Goal: Information Seeking & Learning: Check status

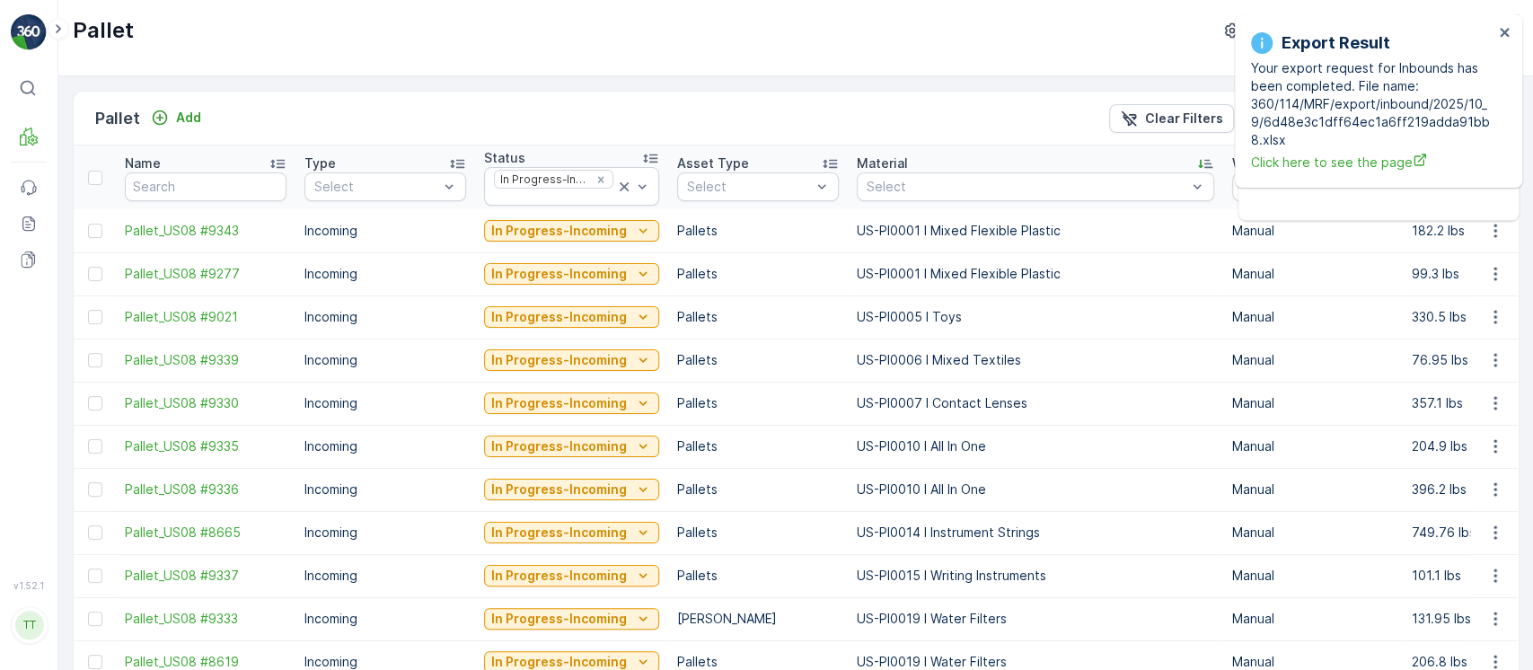
scroll to position [1402, 0]
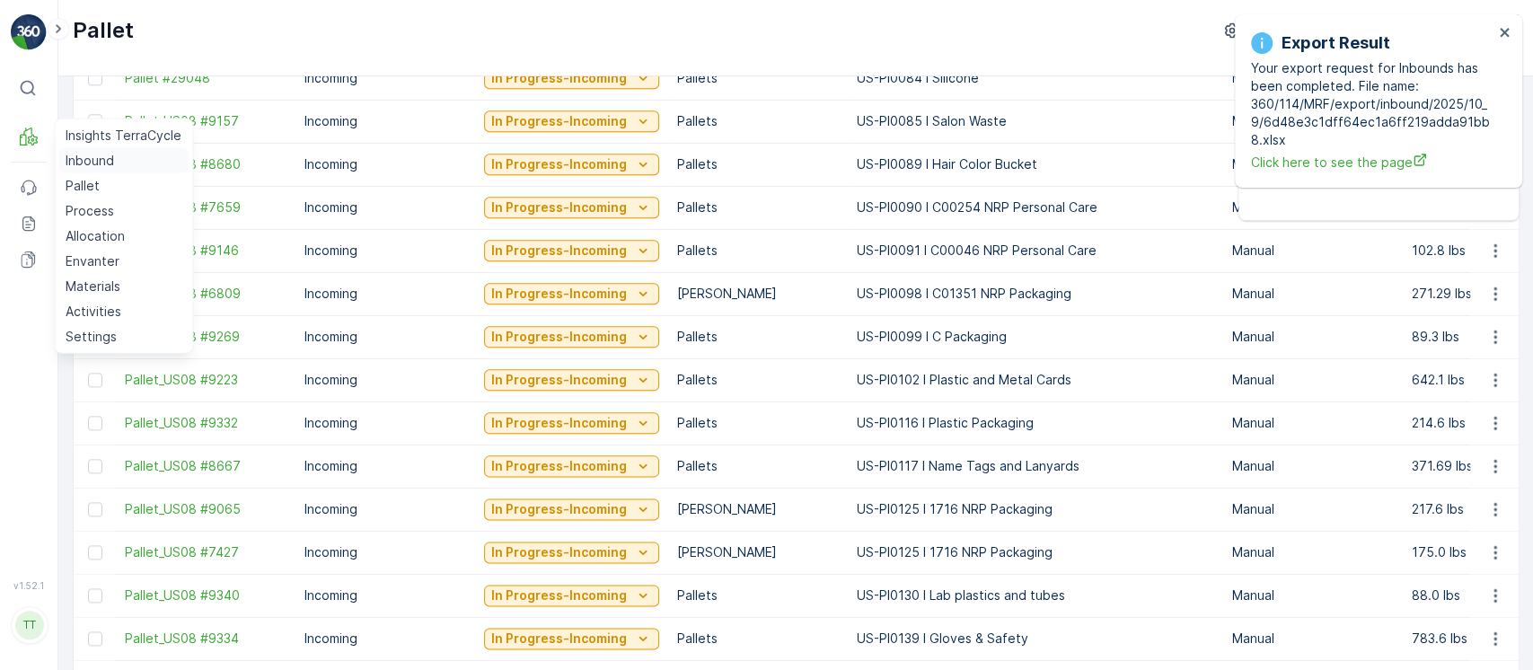
click at [83, 155] on p "Inbound" at bounding box center [90, 161] width 48 height 18
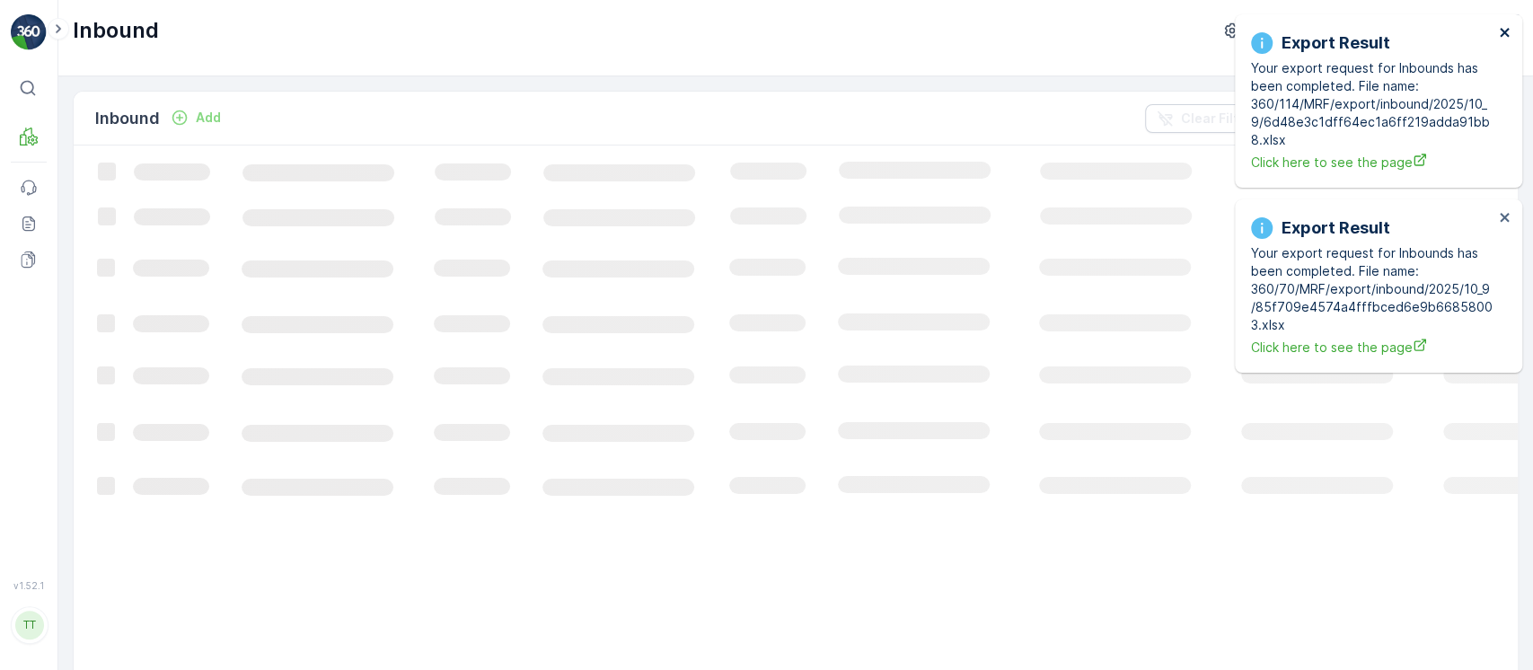
click at [1507, 38] on icon "close" at bounding box center [1504, 32] width 13 height 14
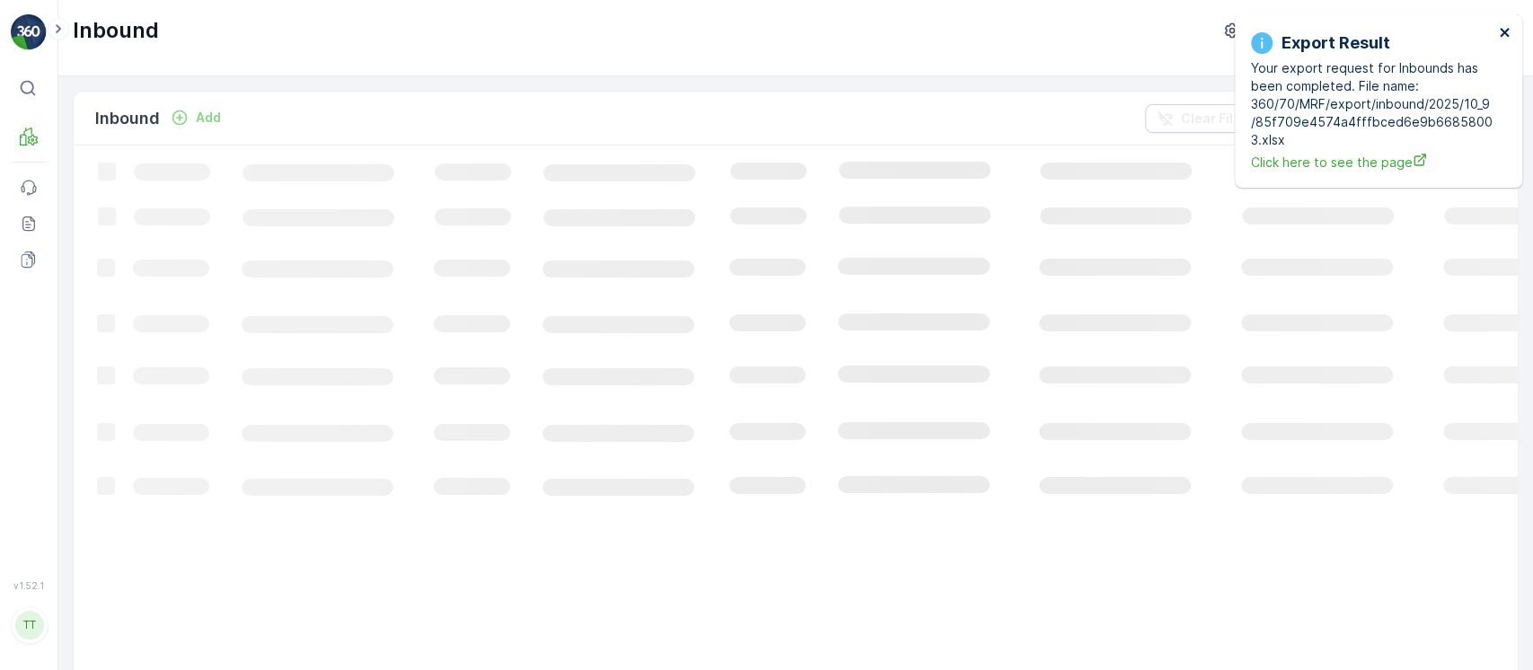
click at [1507, 35] on icon "close" at bounding box center [1503, 32] width 9 height 9
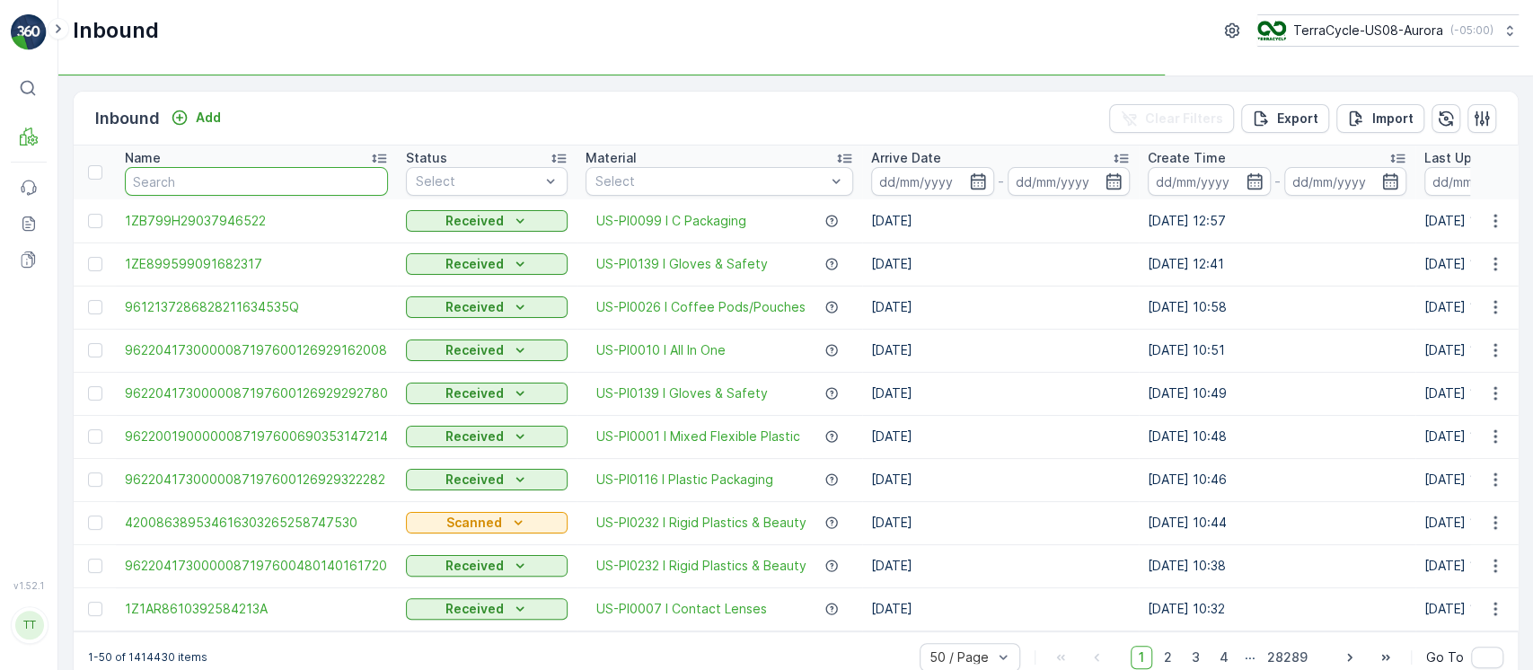
click at [230, 180] on input "text" at bounding box center [256, 181] width 263 height 29
paste input "1ZE899599091182545_Copy(1755866030087)"
type input "1ZE899599091182545_Copy(1755866030087)"
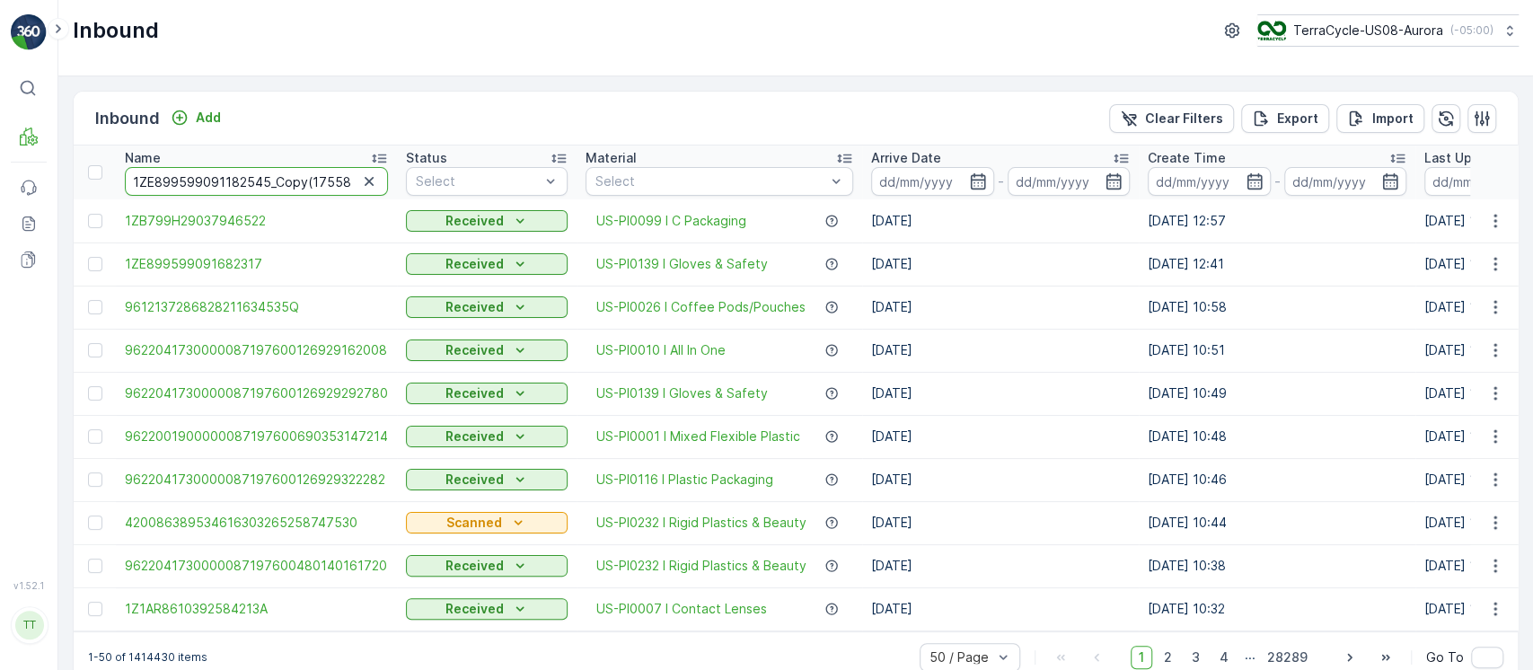
scroll to position [0, 66]
drag, startPoint x: 267, startPoint y: 180, endPoint x: 645, endPoint y: 175, distance: 378.0
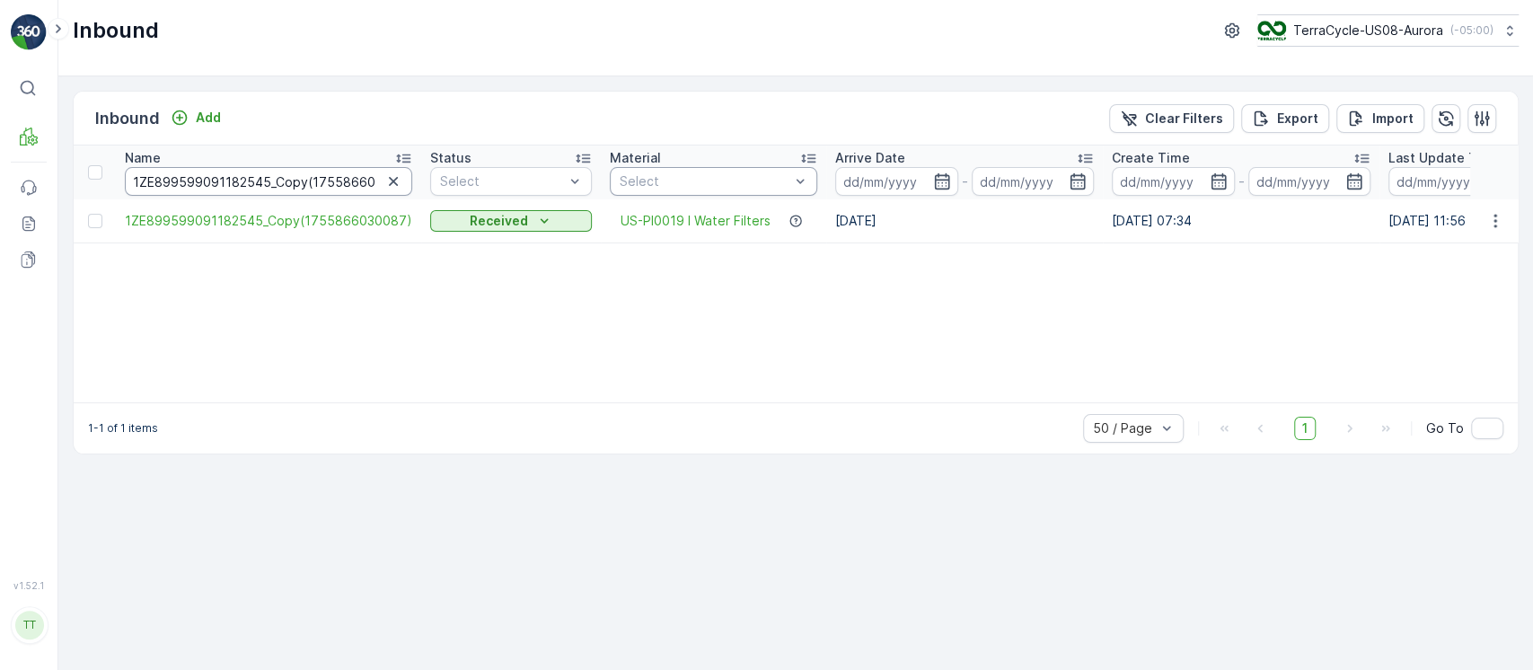
drag, startPoint x: 414, startPoint y: 181, endPoint x: 754, endPoint y: 181, distance: 340.3
type input "1ZE899599091182545"
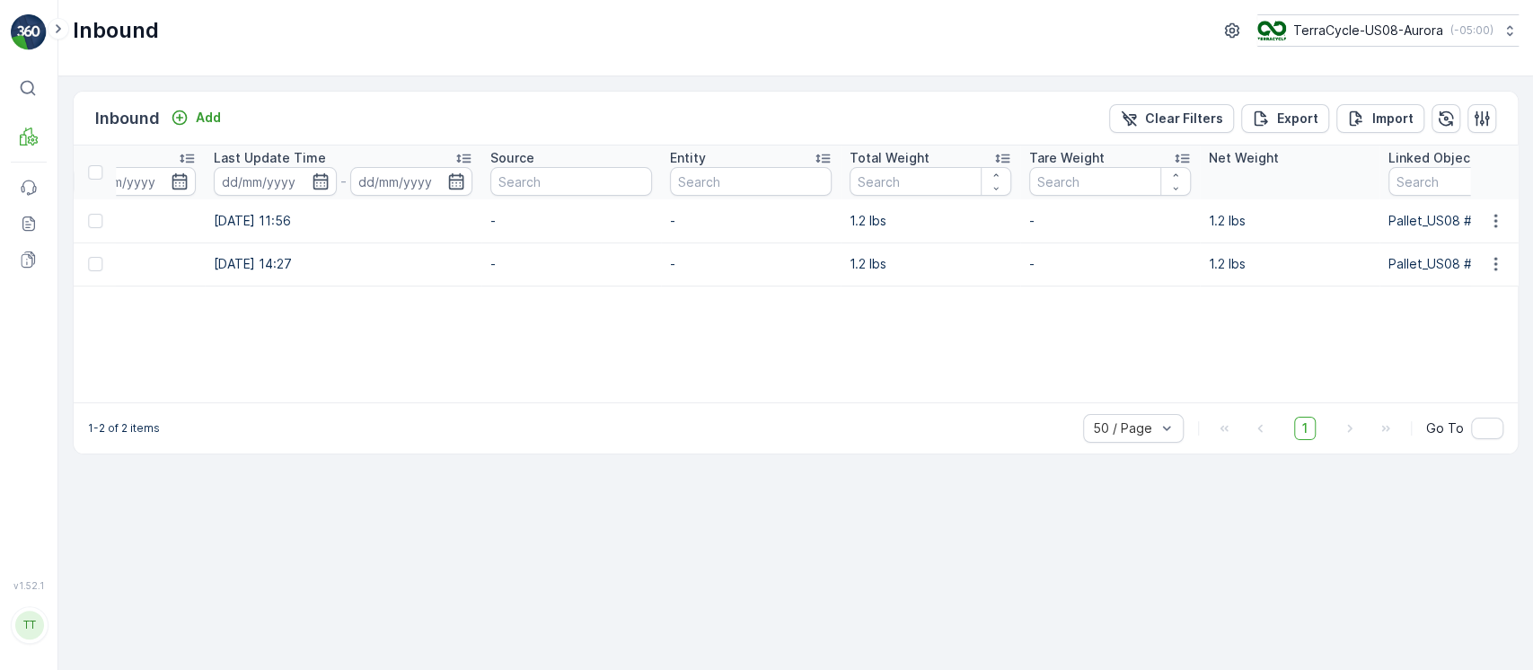
scroll to position [0, 1207]
click at [491, 222] on p "-" at bounding box center [571, 221] width 162 height 18
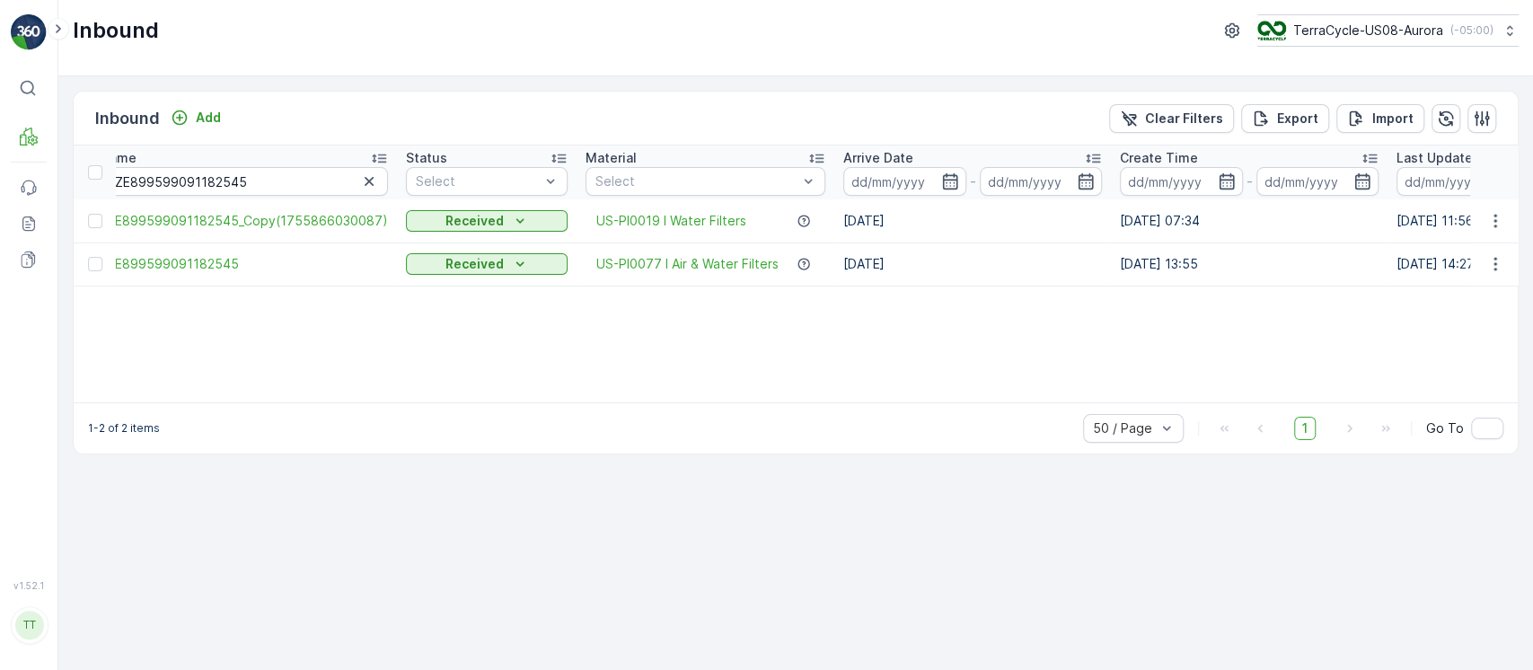
scroll to position [0, 0]
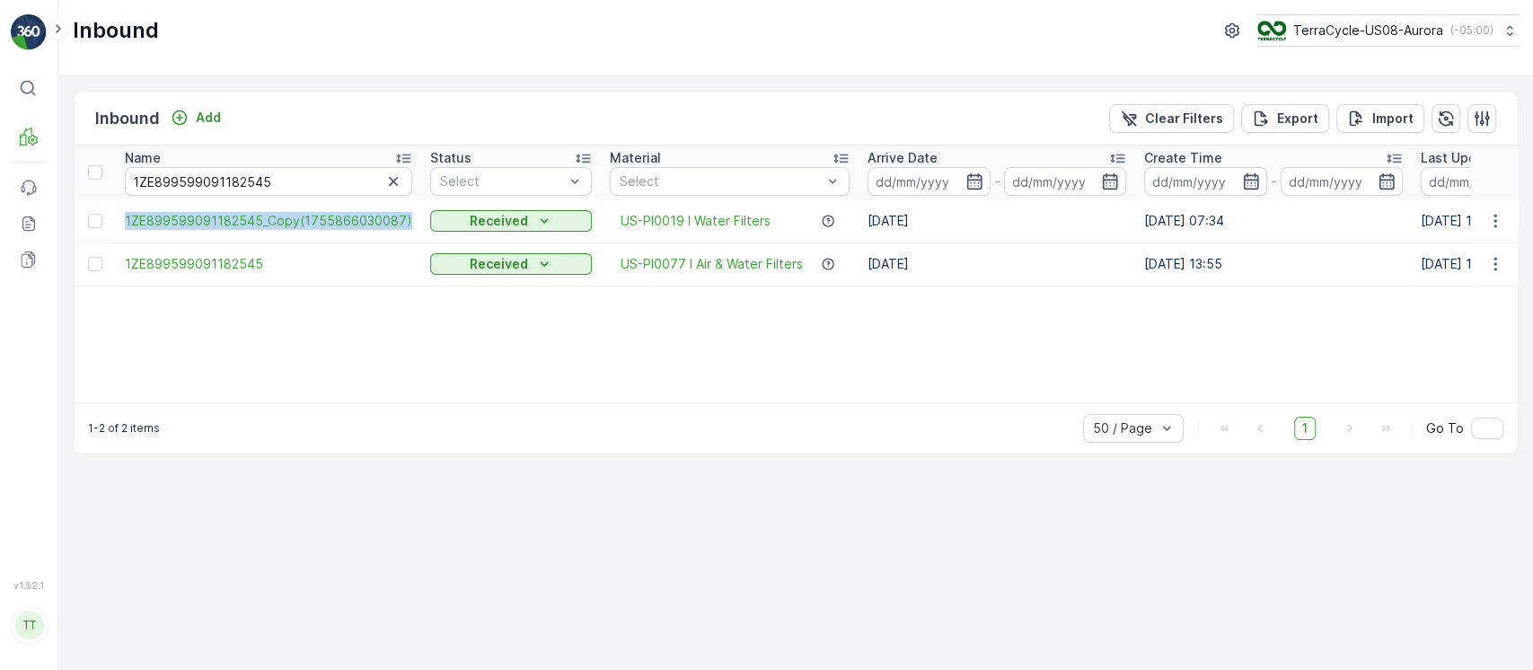
drag, startPoint x: 117, startPoint y: 222, endPoint x: 404, endPoint y: 224, distance: 287.3
click at [404, 224] on td "1ZE899599091182545_Copy(1755866030087)" at bounding box center [268, 220] width 305 height 43
copy span "1ZE899599091182545_Copy(1755866030087)"
click at [282, 221] on span "1ZE899599091182545_Copy(1755866030087)" at bounding box center [268, 221] width 287 height 18
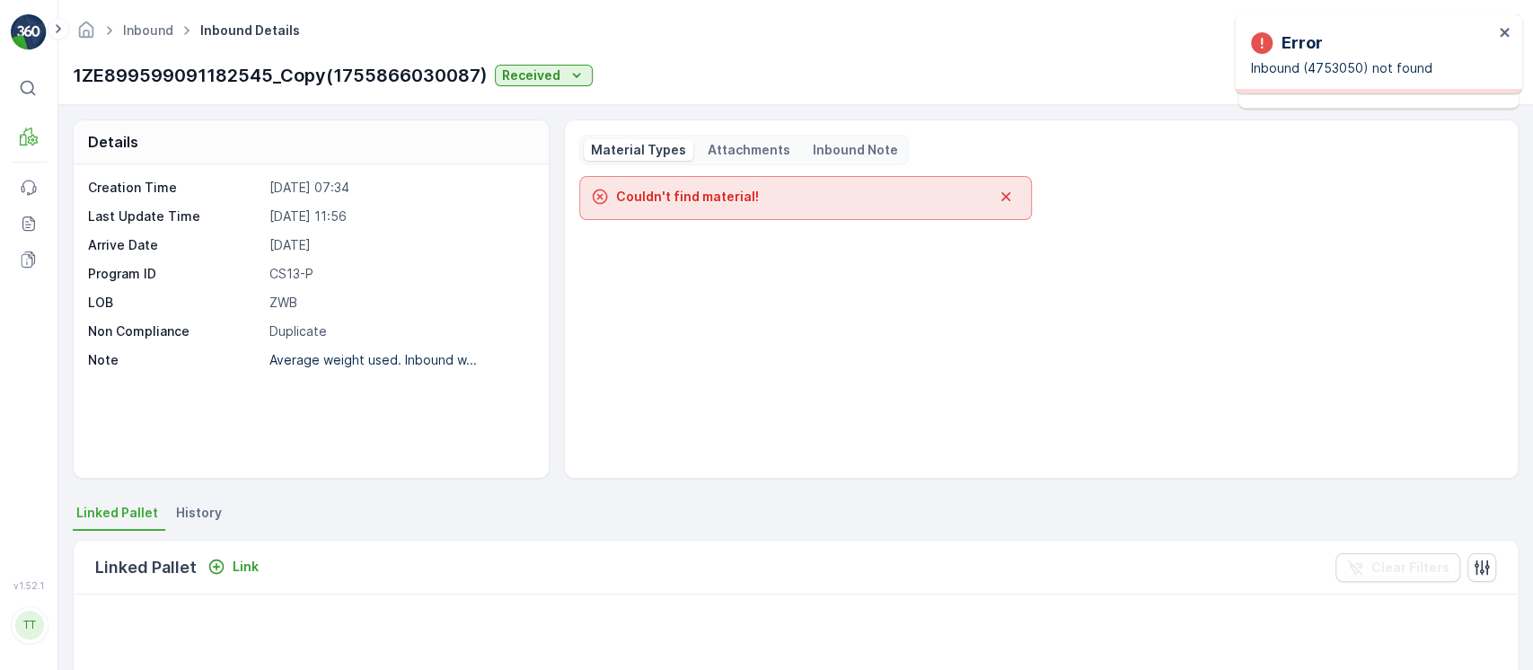
click at [201, 521] on li "History" at bounding box center [200, 515] width 57 height 31
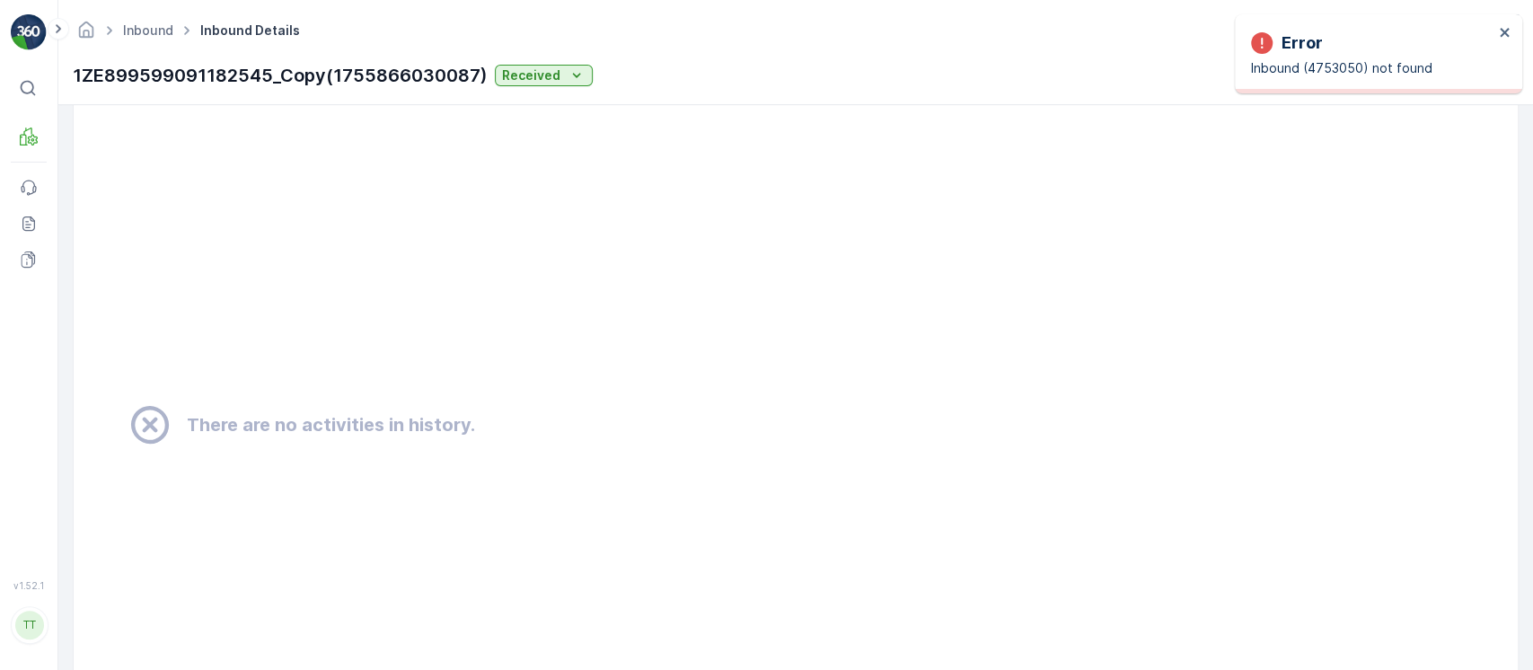
scroll to position [1174, 0]
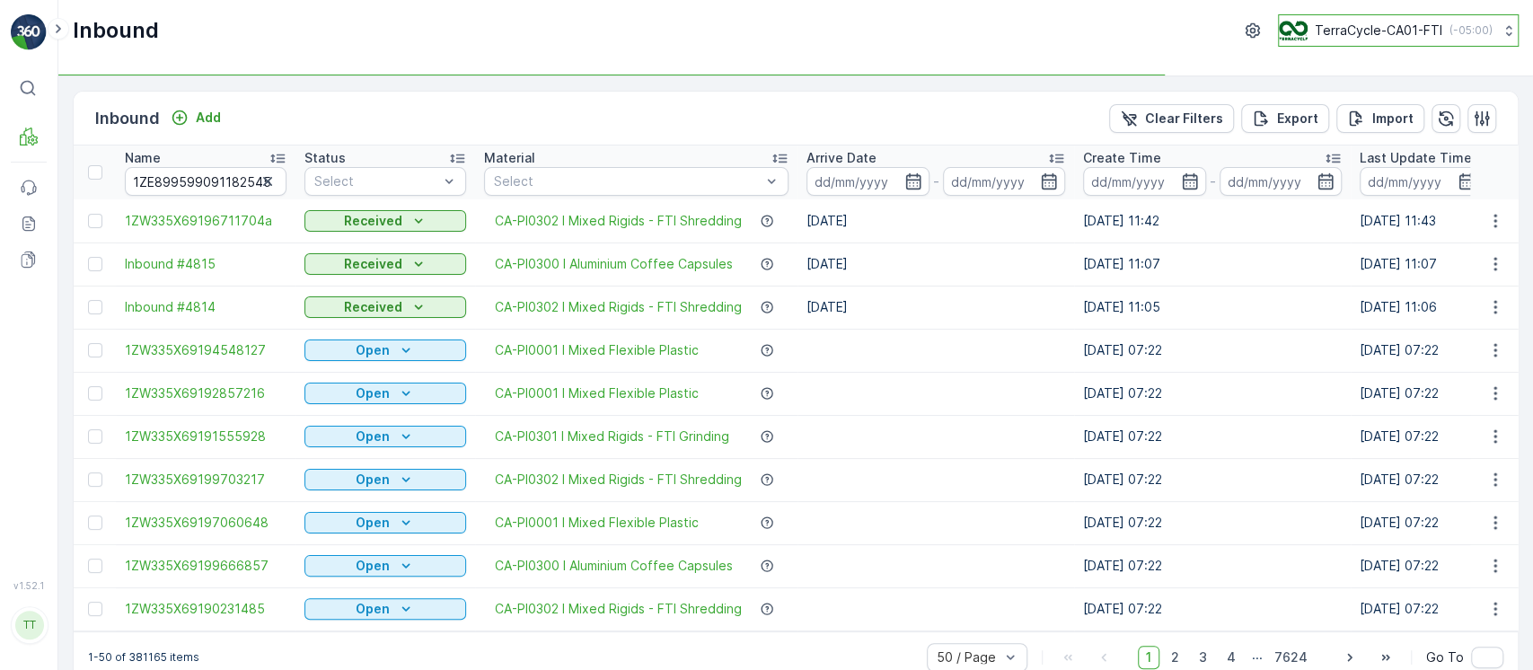
click at [1305, 31] on div "TerraCycle-CA01-FTI ( -05:00 )" at bounding box center [1386, 31] width 214 height 20
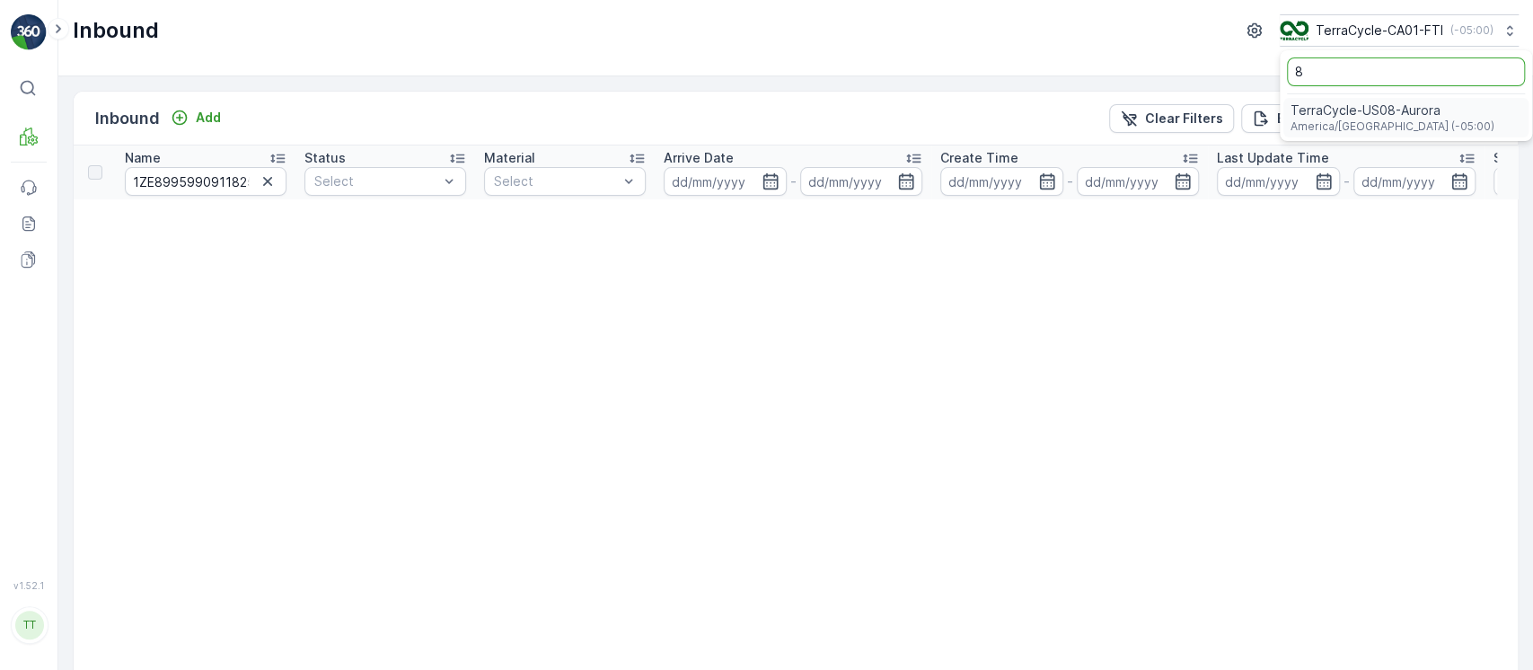
type input "8"
click at [1291, 100] on div "TerraCycle-US08-Aurora America/Chicago (-05:00)" at bounding box center [1405, 118] width 245 height 40
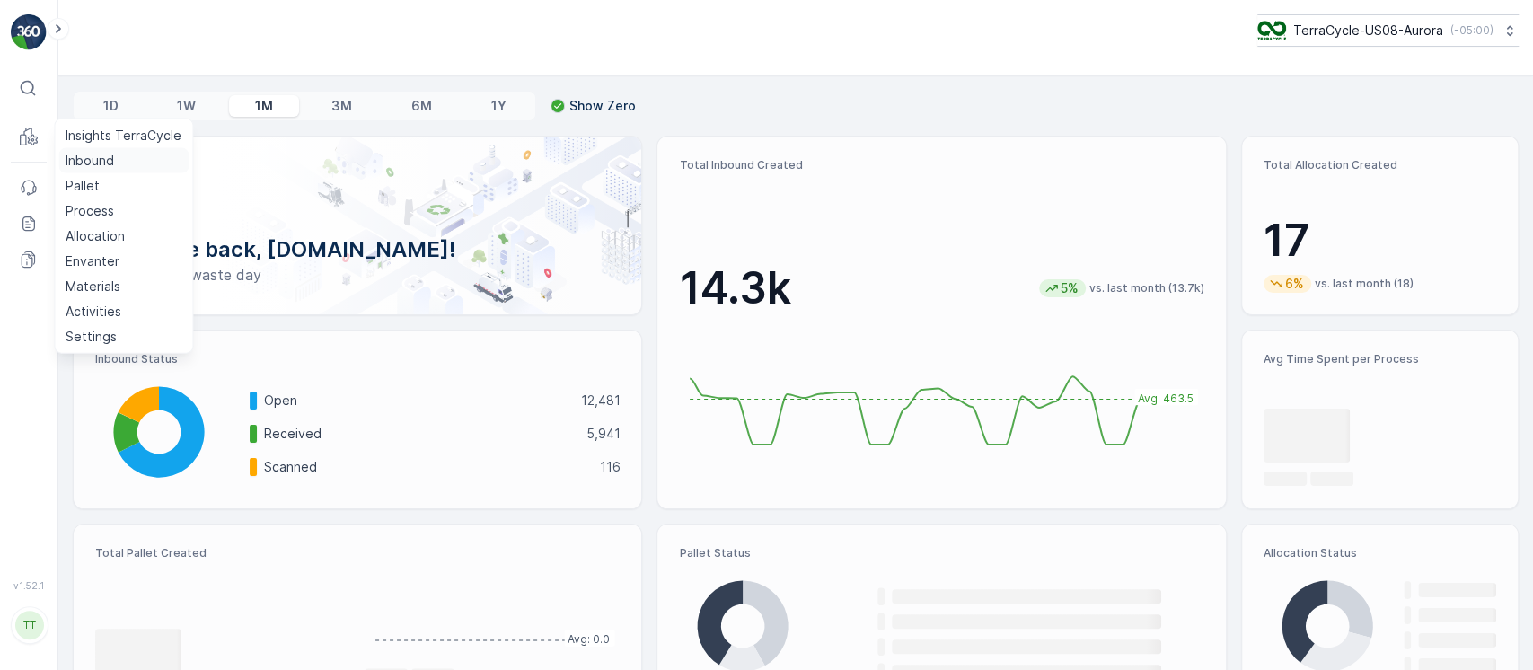
click at [81, 163] on p "Inbound" at bounding box center [90, 161] width 48 height 18
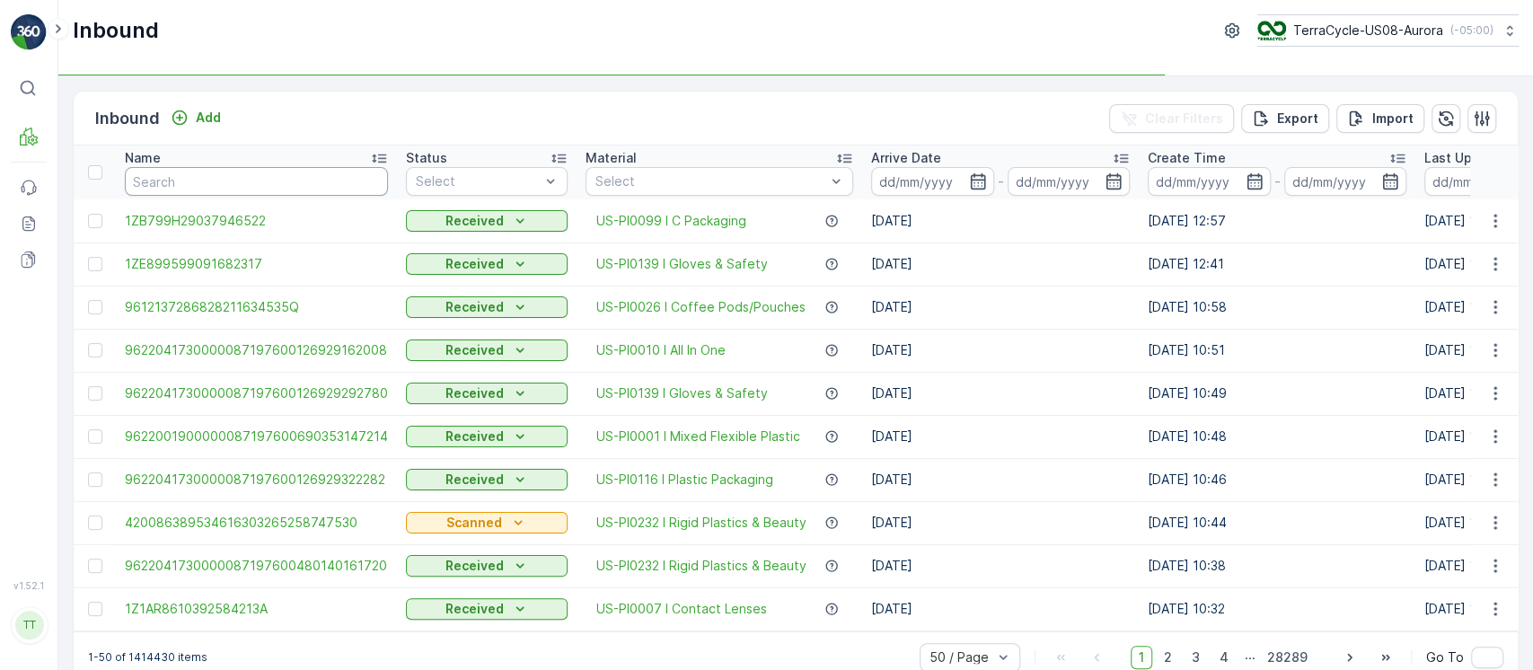
click at [165, 181] on input "text" at bounding box center [256, 181] width 263 height 29
paste input "1ZE899599091182545_Copy(1755866030087)"
type input "1ZE899599091182545_Copy(1755866030087)"
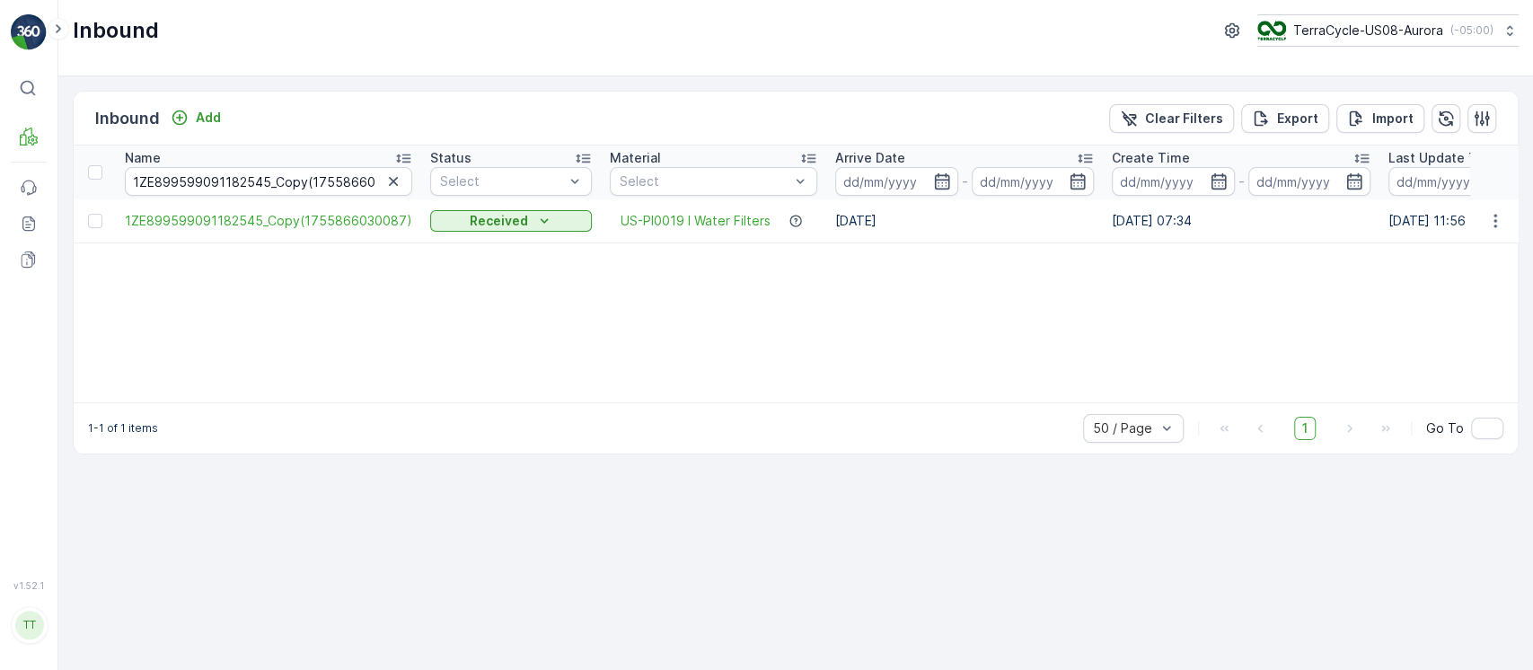
click at [241, 220] on span "1ZE899599091182545_Copy(1755866030087)" at bounding box center [268, 221] width 287 height 18
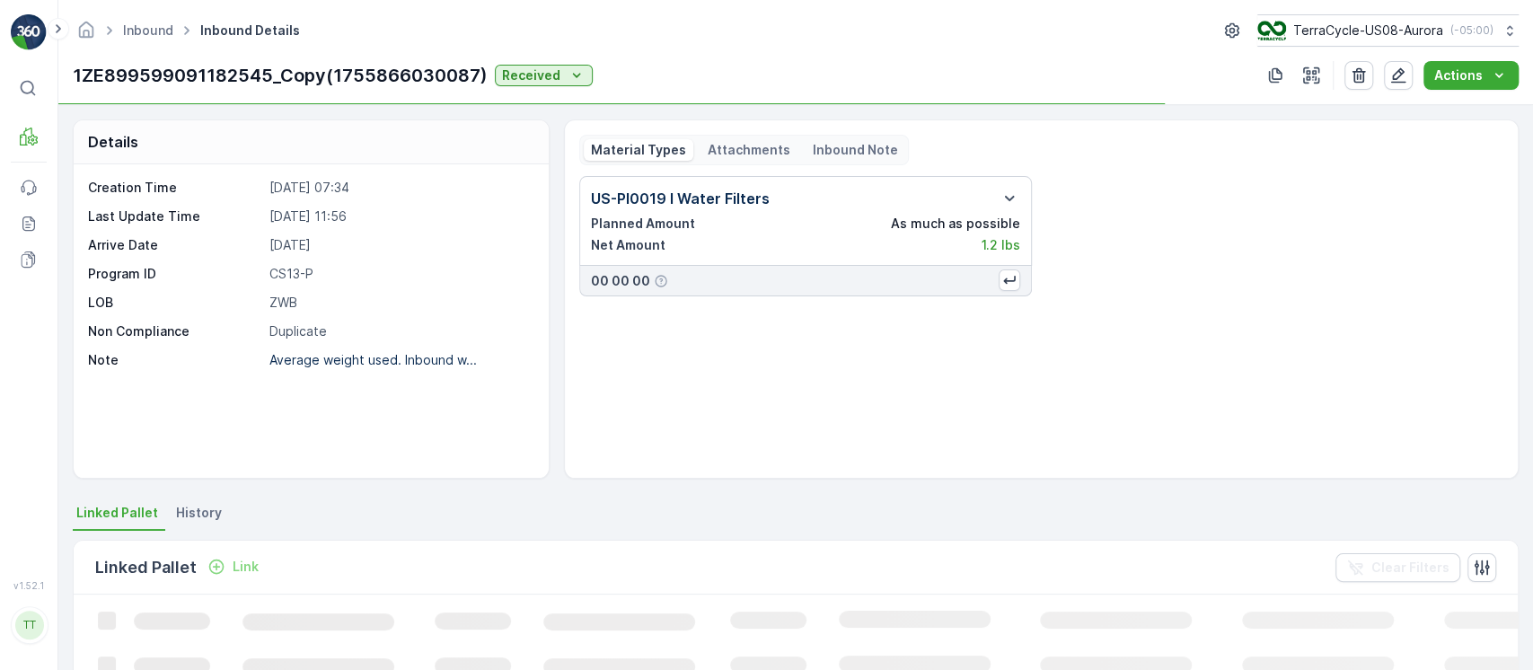
click at [200, 510] on span "History" at bounding box center [199, 513] width 46 height 18
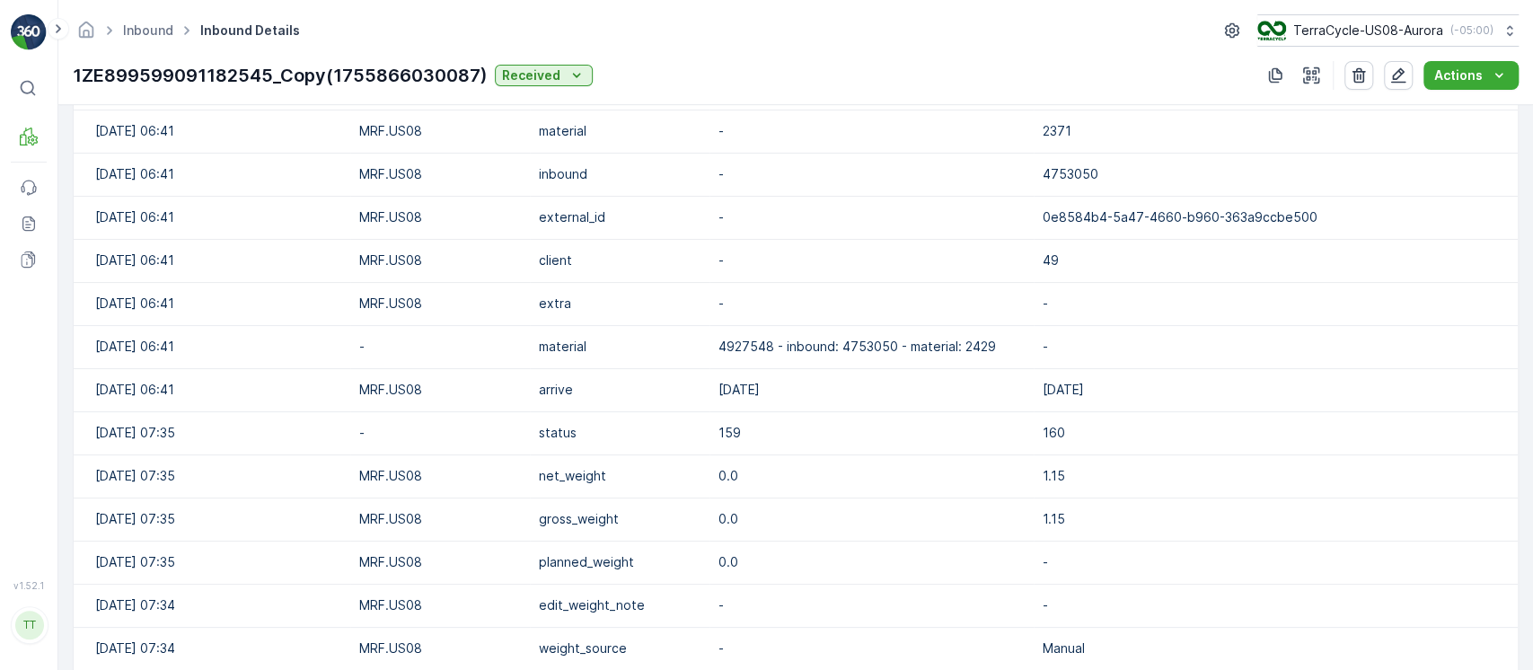
scroll to position [1098, 0]
click at [1042, 471] on p "1.15" at bounding box center [1438, 477] width 792 height 18
copy p "1.15"
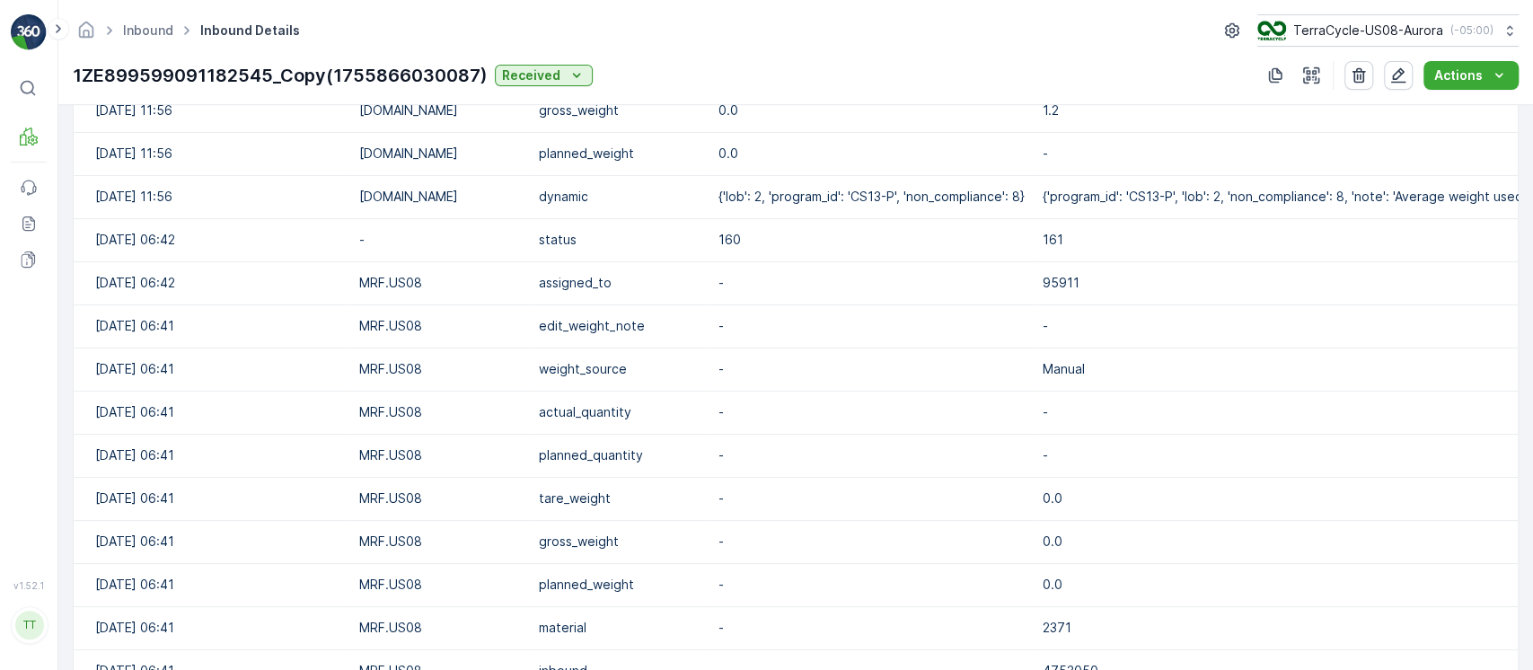
scroll to position [335, 0]
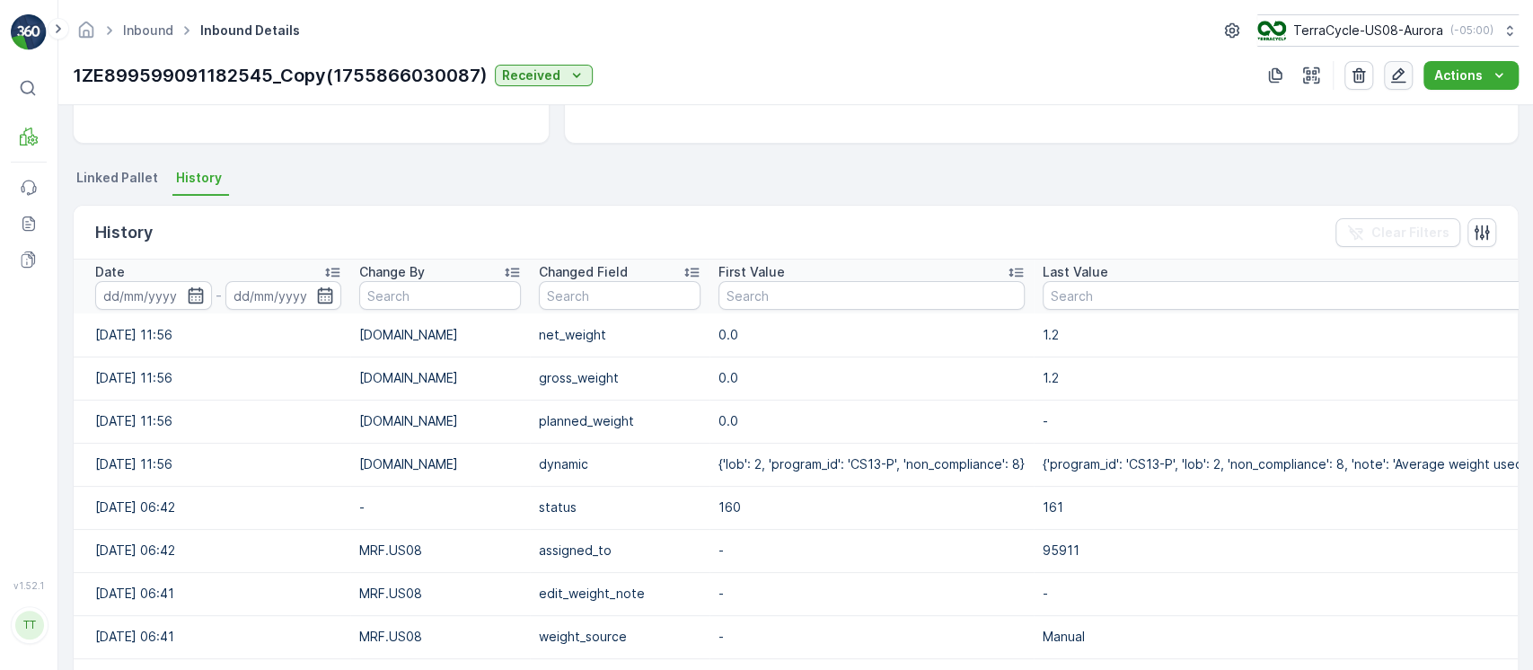
click at [1402, 77] on icon "button" at bounding box center [1398, 75] width 18 height 18
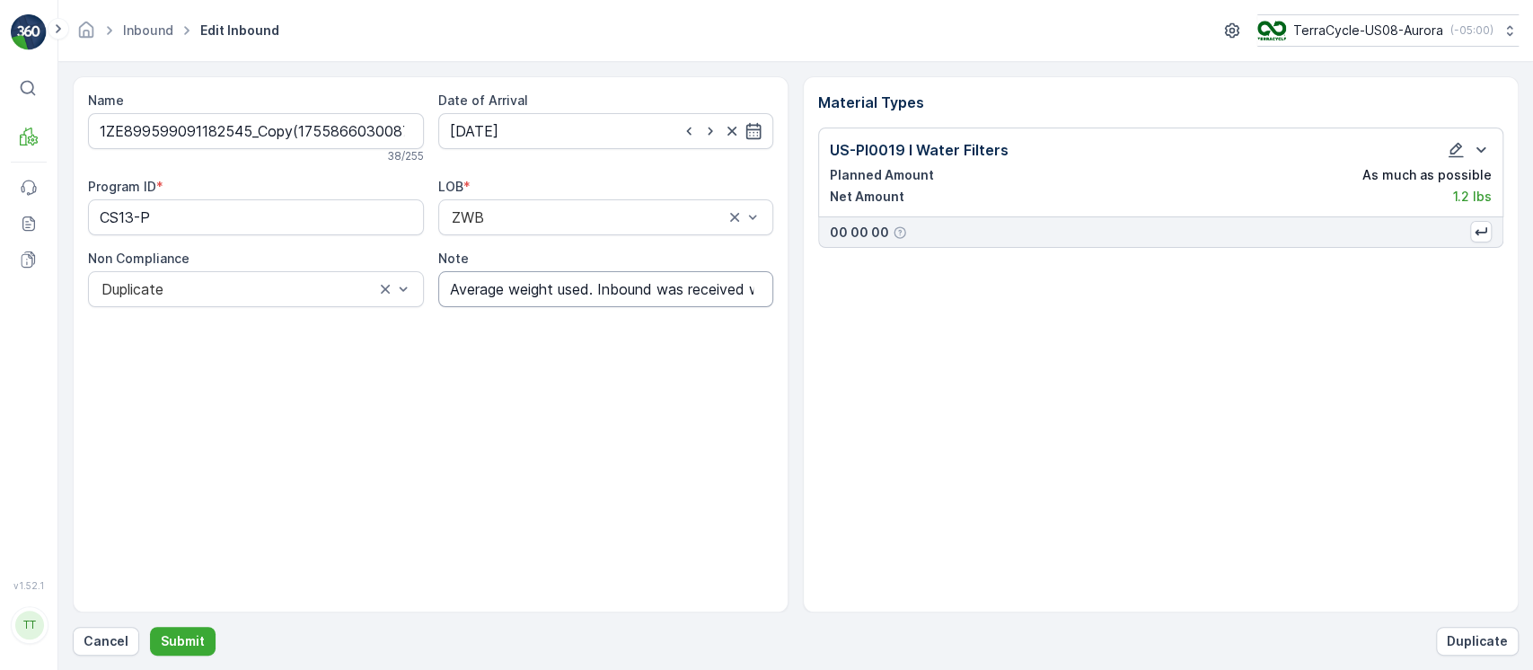
click at [528, 279] on input "Average weight used. Inbound was received without weight. GV [DATE]" at bounding box center [606, 289] width 336 height 36
click at [1462, 143] on icon "button" at bounding box center [1455, 150] width 18 height 18
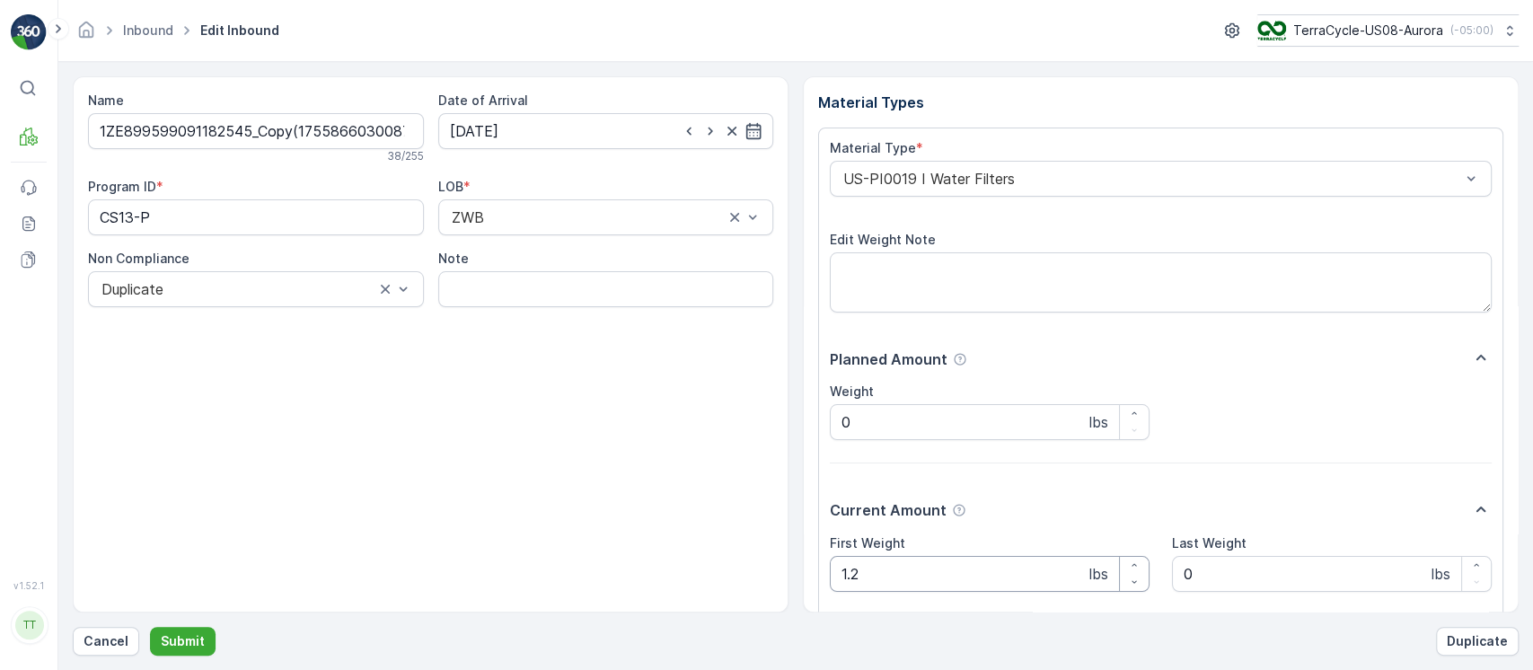
click at [868, 591] on Weight "1.2" at bounding box center [990, 574] width 320 height 36
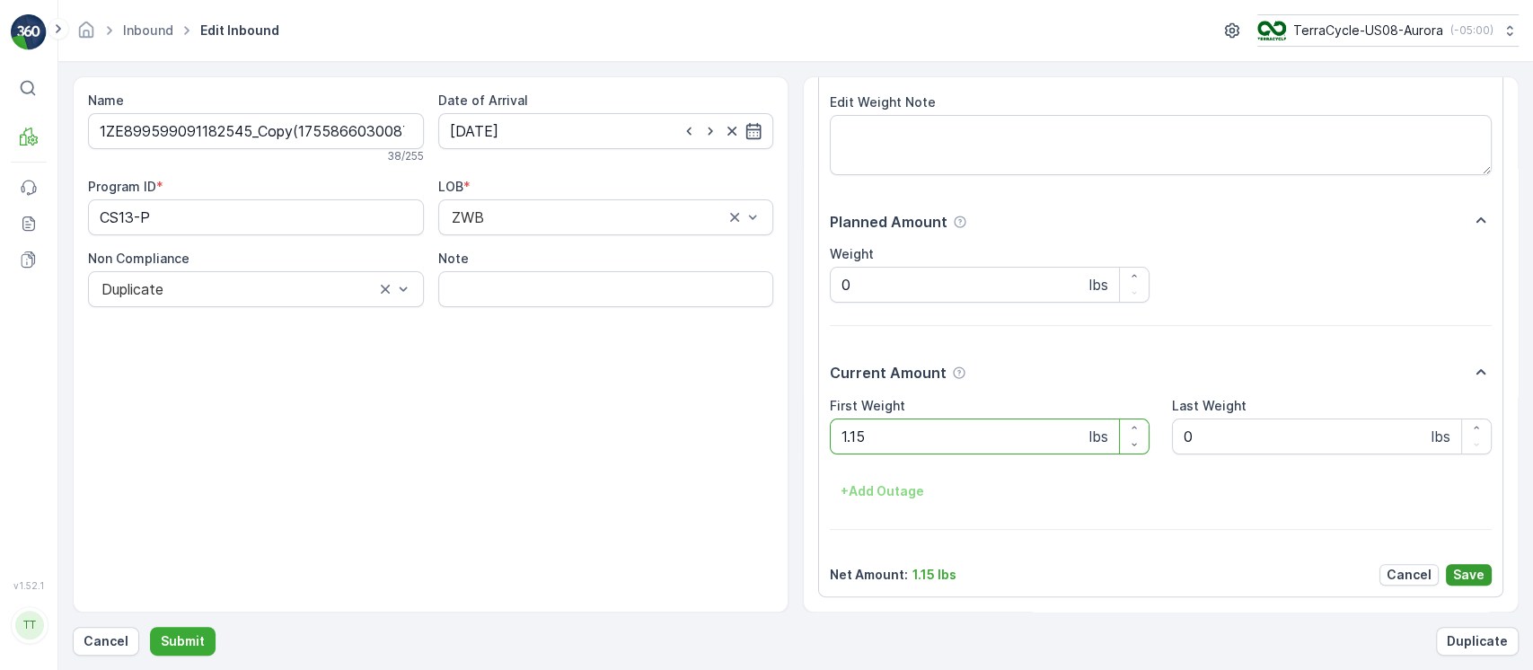
type Weight "1.15"
click at [1464, 571] on p "Save" at bounding box center [1468, 575] width 31 height 18
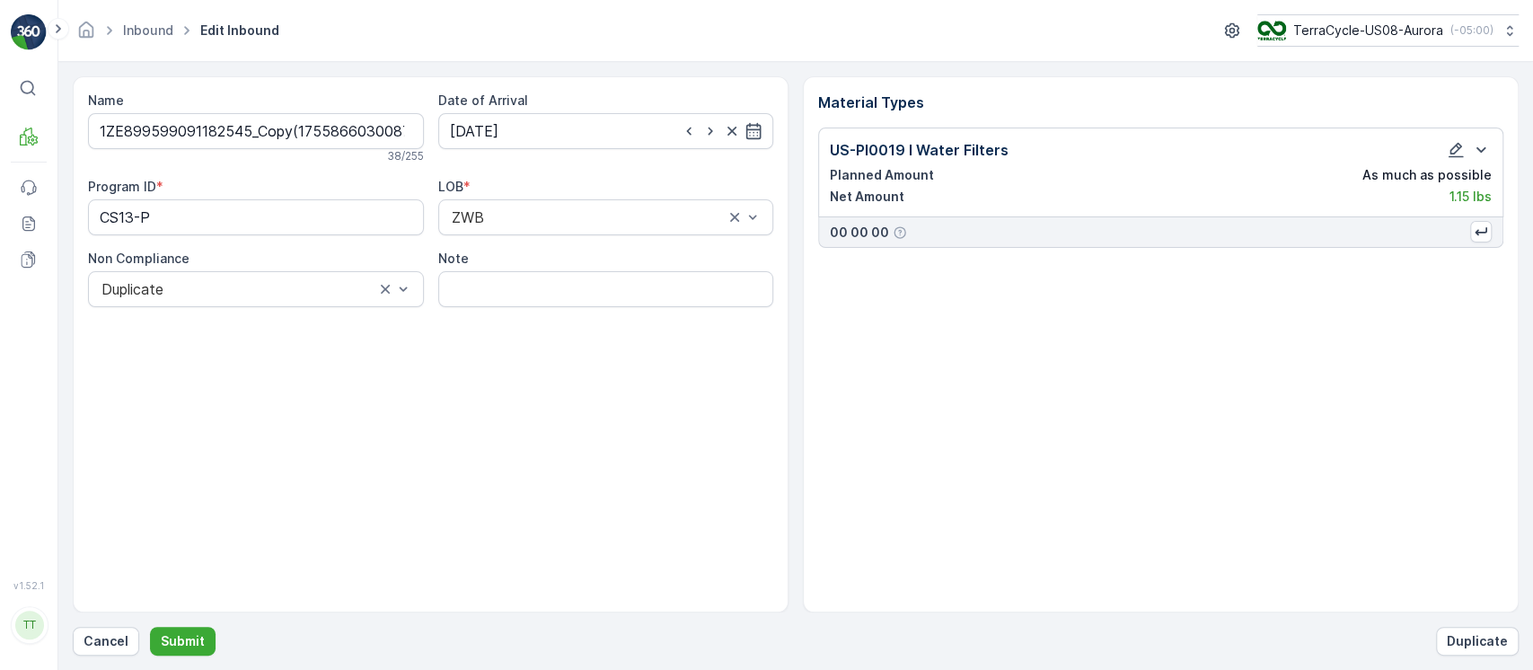
scroll to position [0, 0]
click at [559, 127] on input "[DATE]" at bounding box center [606, 131] width 336 height 36
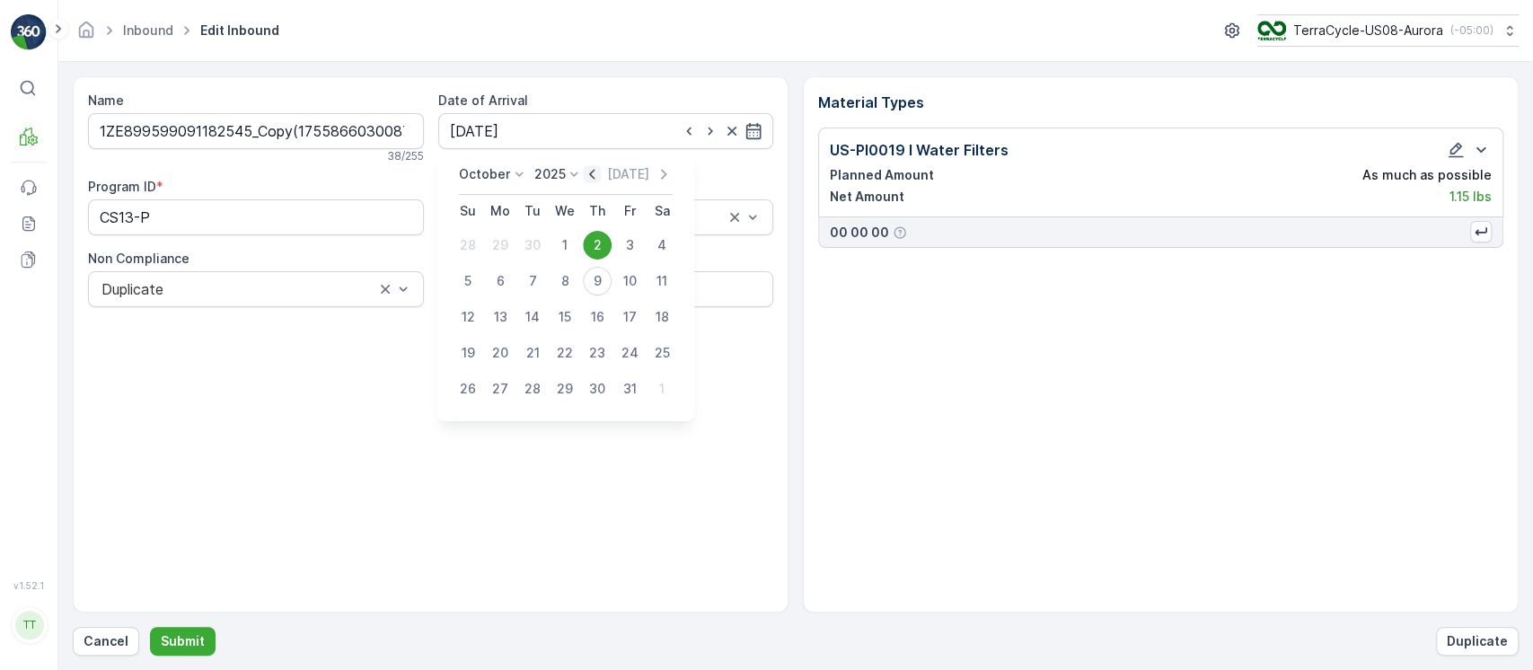
click at [596, 180] on icon "button" at bounding box center [593, 174] width 18 height 18
click at [609, 176] on icon "button" at bounding box center [611, 174] width 18 height 18
click at [628, 351] on div "22" at bounding box center [629, 352] width 29 height 29
type input "22.08.2025"
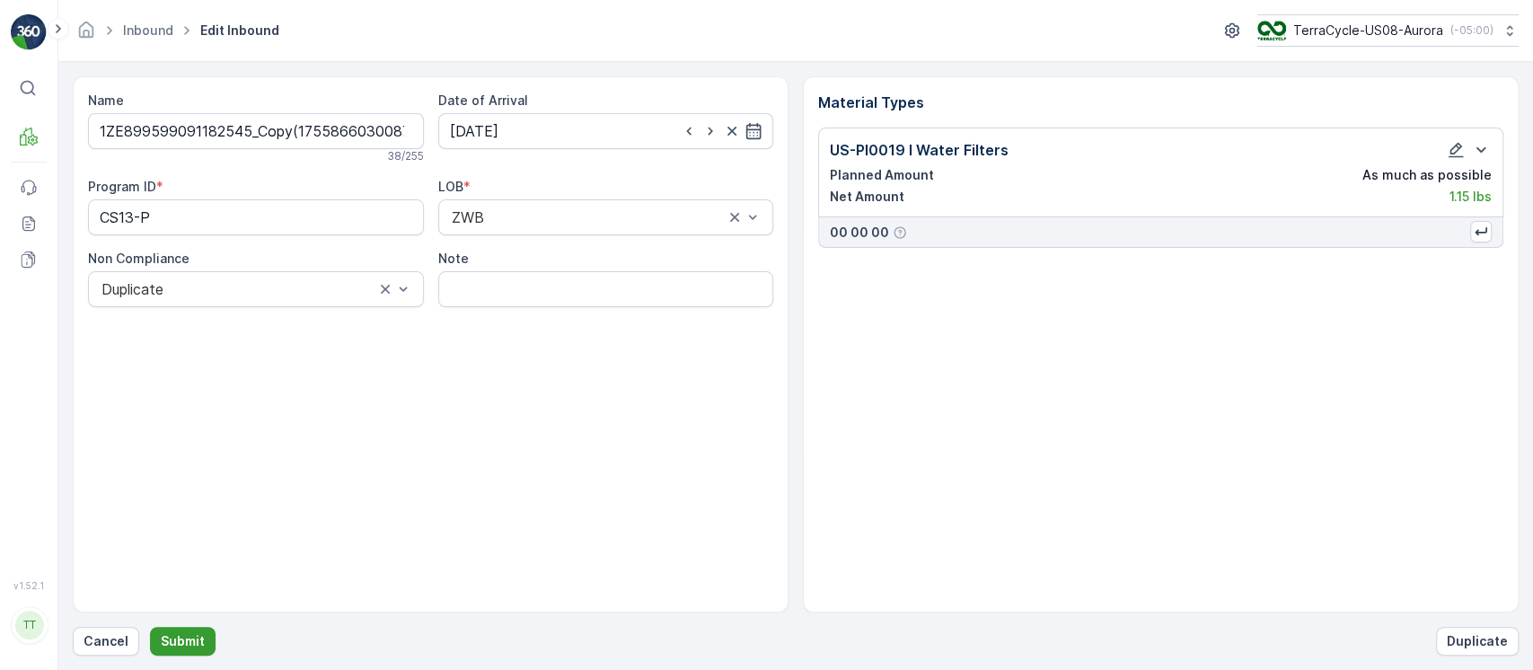
click at [201, 632] on button "Submit" at bounding box center [183, 641] width 66 height 29
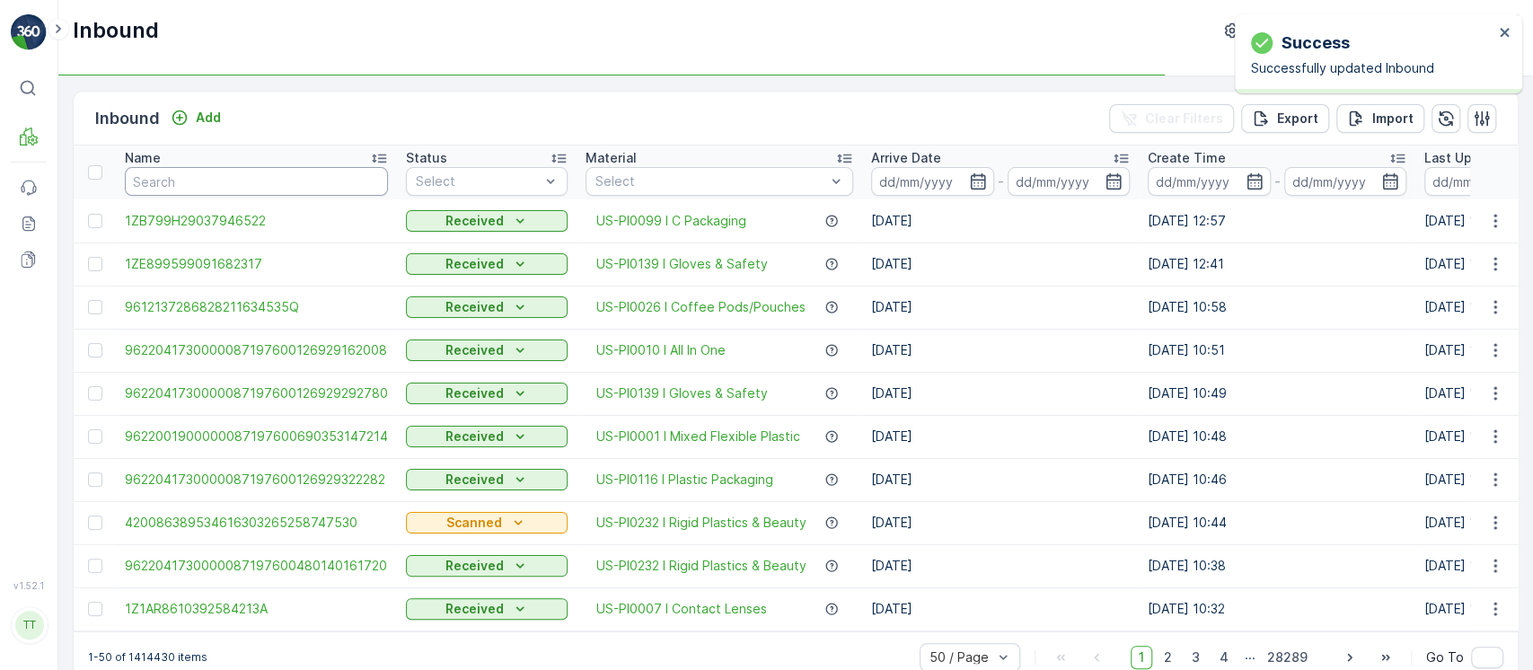
click at [189, 178] on input "text" at bounding box center [256, 181] width 263 height 29
paste input "1.15"
type input "1.15"
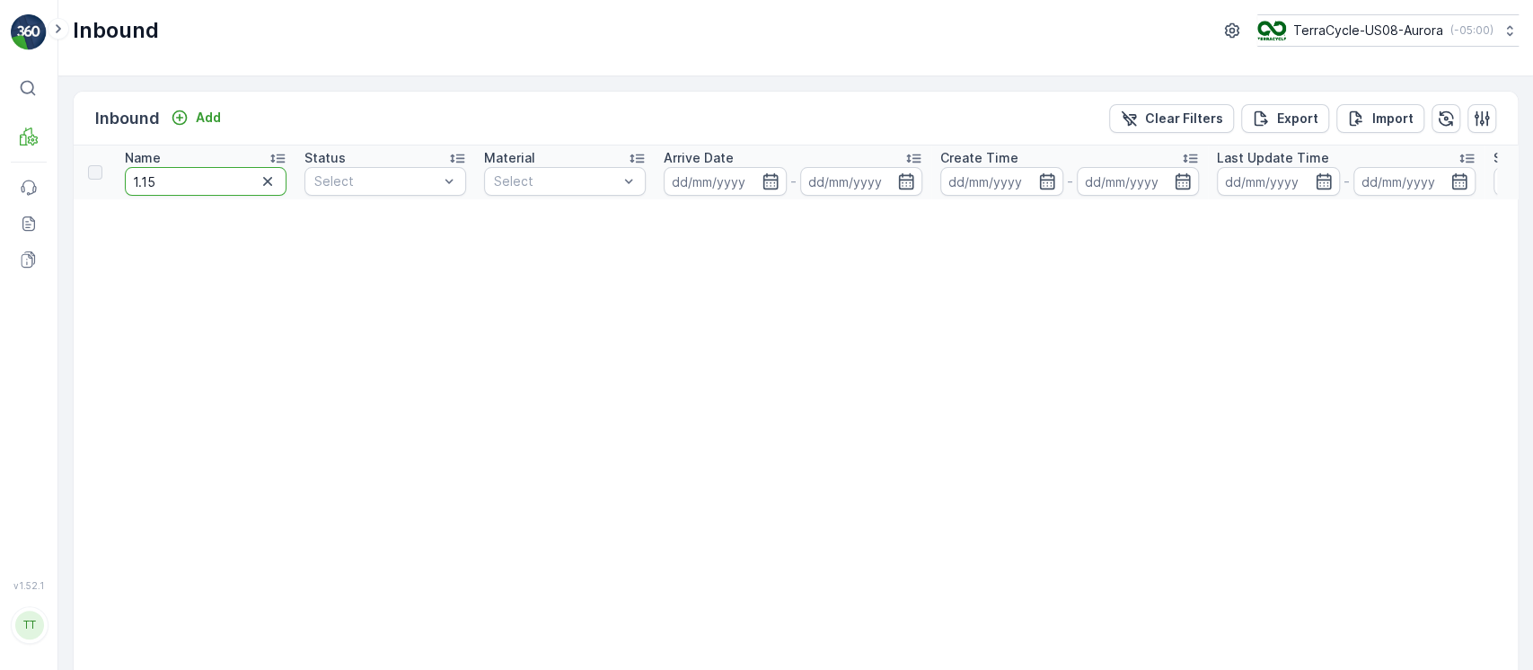
drag, startPoint x: 65, startPoint y: 165, endPoint x: 0, endPoint y: 165, distance: 64.6
click at [0, 165] on div "⌘B MRF Events Reports Documents v 1.52.1 TT TC.GLOBAL clemence.vasseur@terracyc…" at bounding box center [766, 335] width 1533 height 670
paste input "ZE899599091182545_Copy(1755866030087)"
type input "1ZE899599091182545_Copy(1755866030087)"
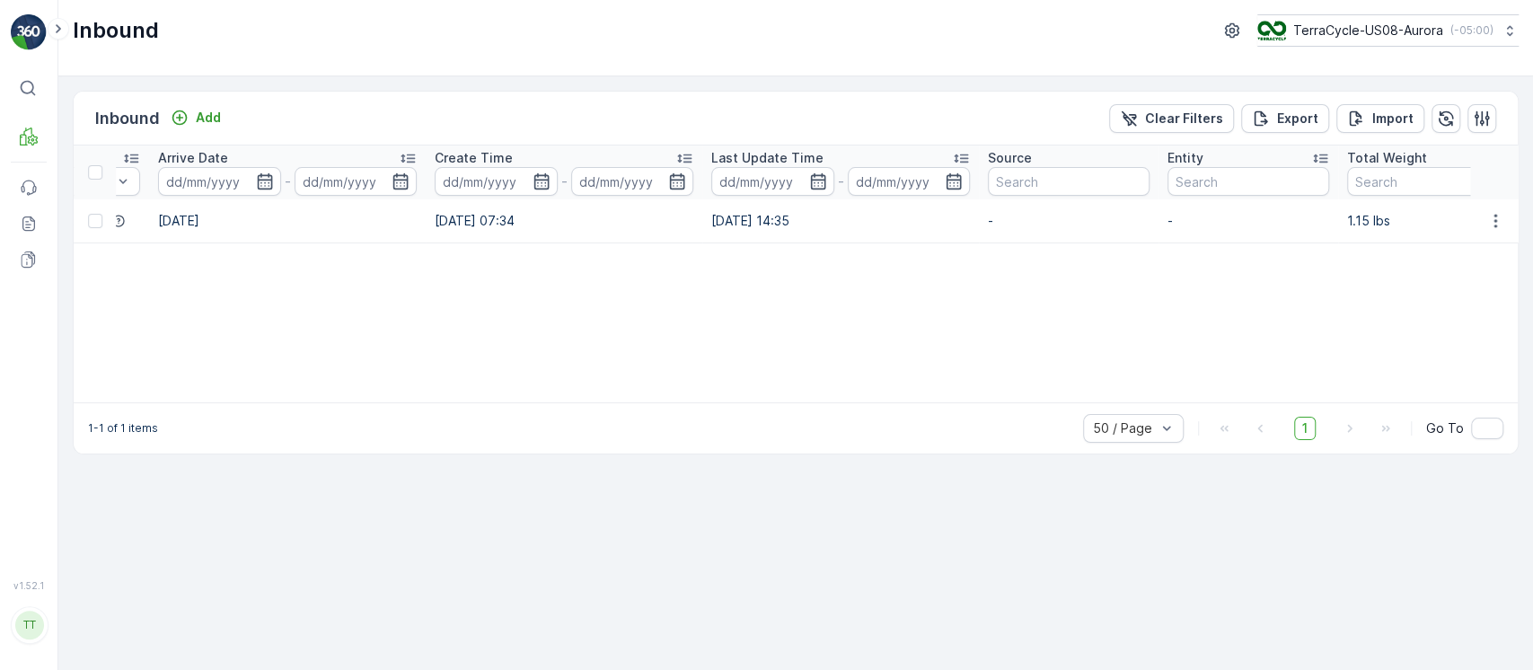
scroll to position [0, 679]
click at [1501, 217] on icon "button" at bounding box center [1495, 221] width 18 height 18
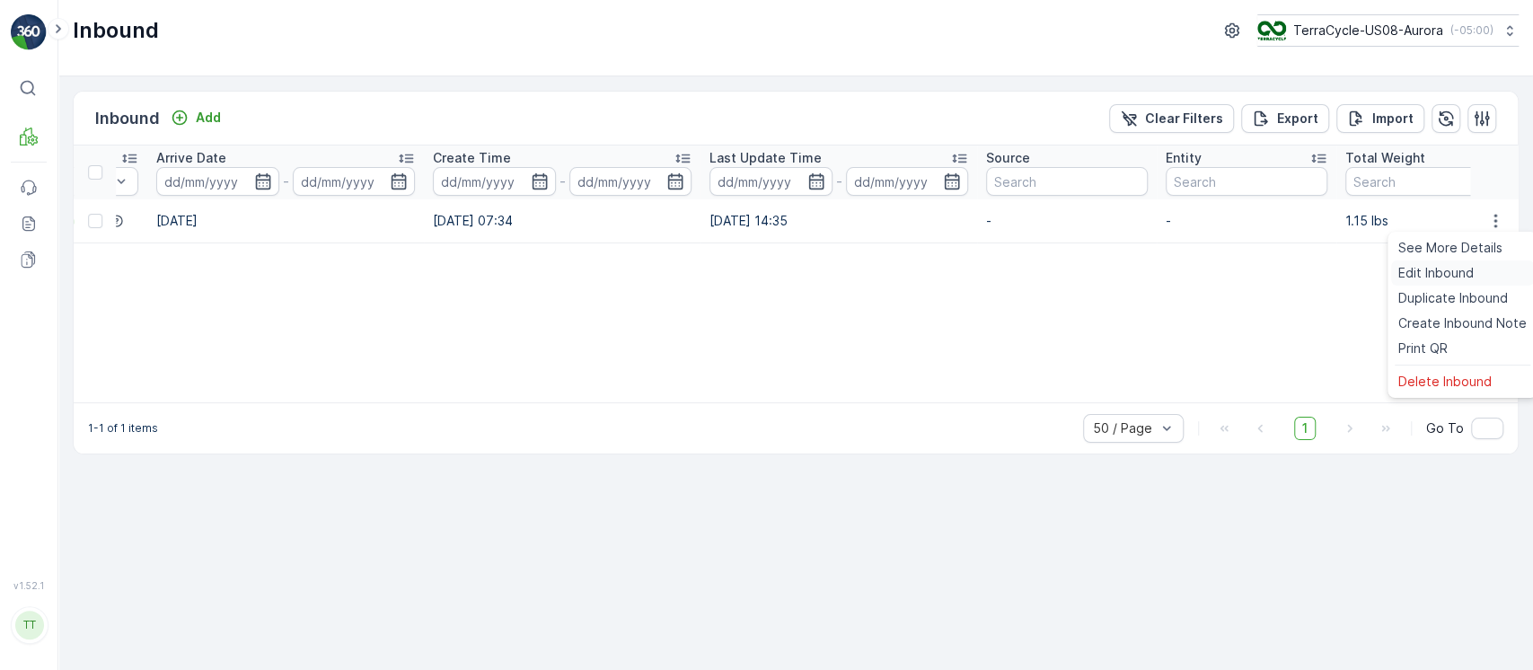
click at [1457, 272] on span "Edit Inbound" at bounding box center [1435, 273] width 75 height 18
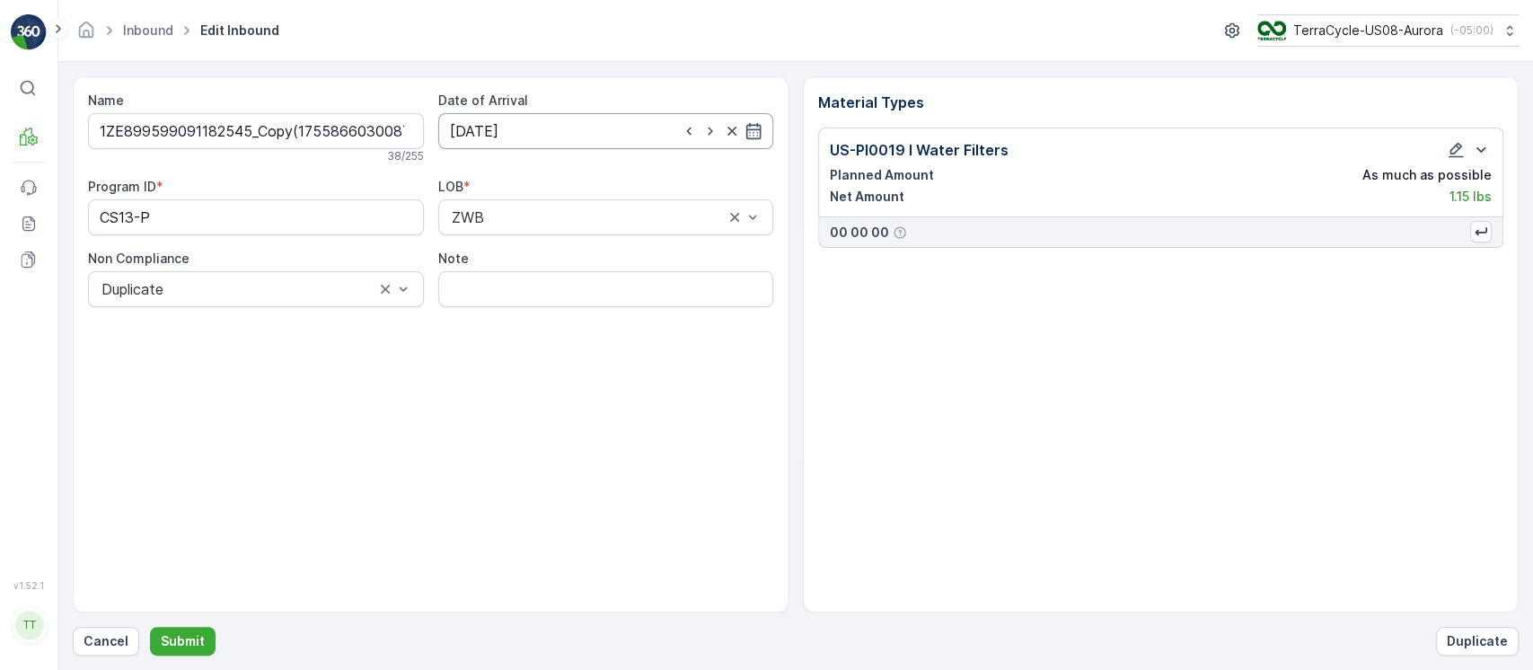
click at [605, 126] on input "[DATE]" at bounding box center [606, 131] width 336 height 36
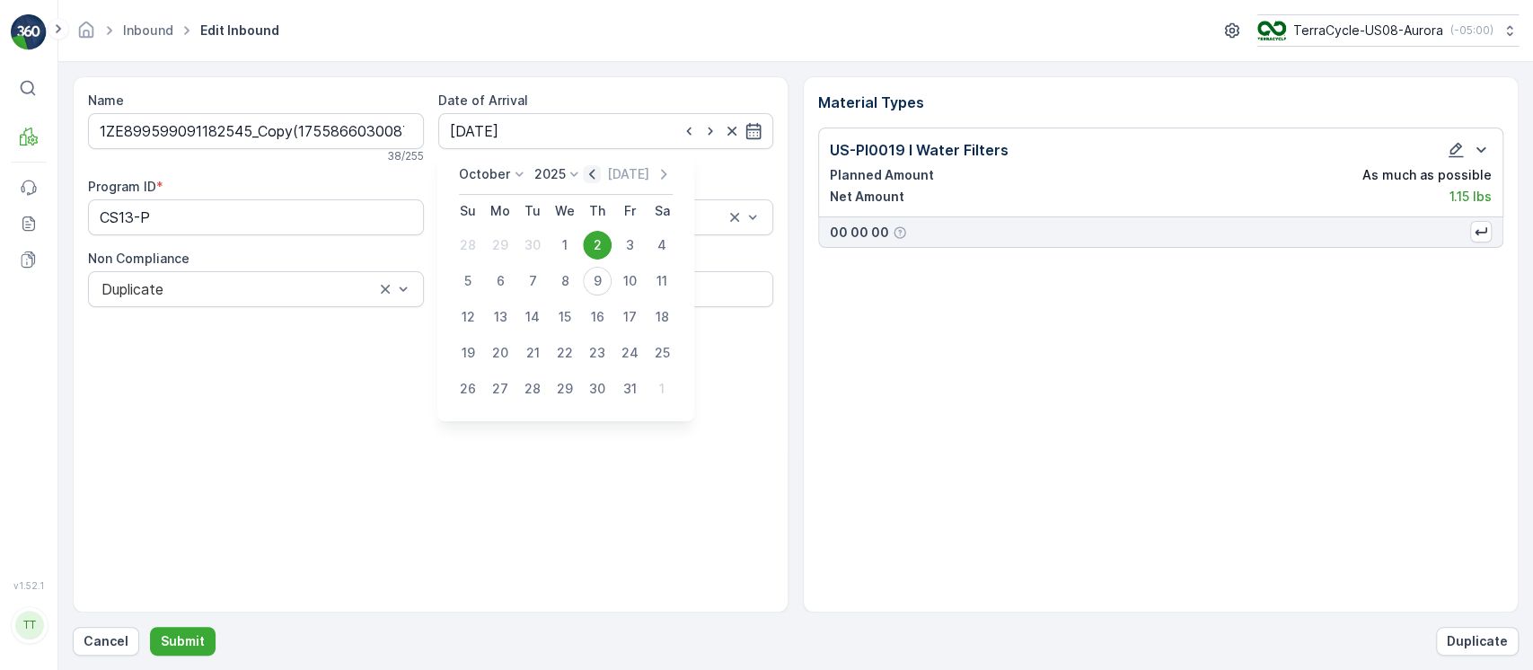
click at [596, 169] on icon "button" at bounding box center [593, 174] width 18 height 18
click at [596, 169] on icon at bounding box center [593, 174] width 18 height 18
click at [614, 172] on icon "button" at bounding box center [611, 174] width 18 height 18
click at [628, 355] on div "22" at bounding box center [629, 352] width 29 height 29
type input "22.08.2025"
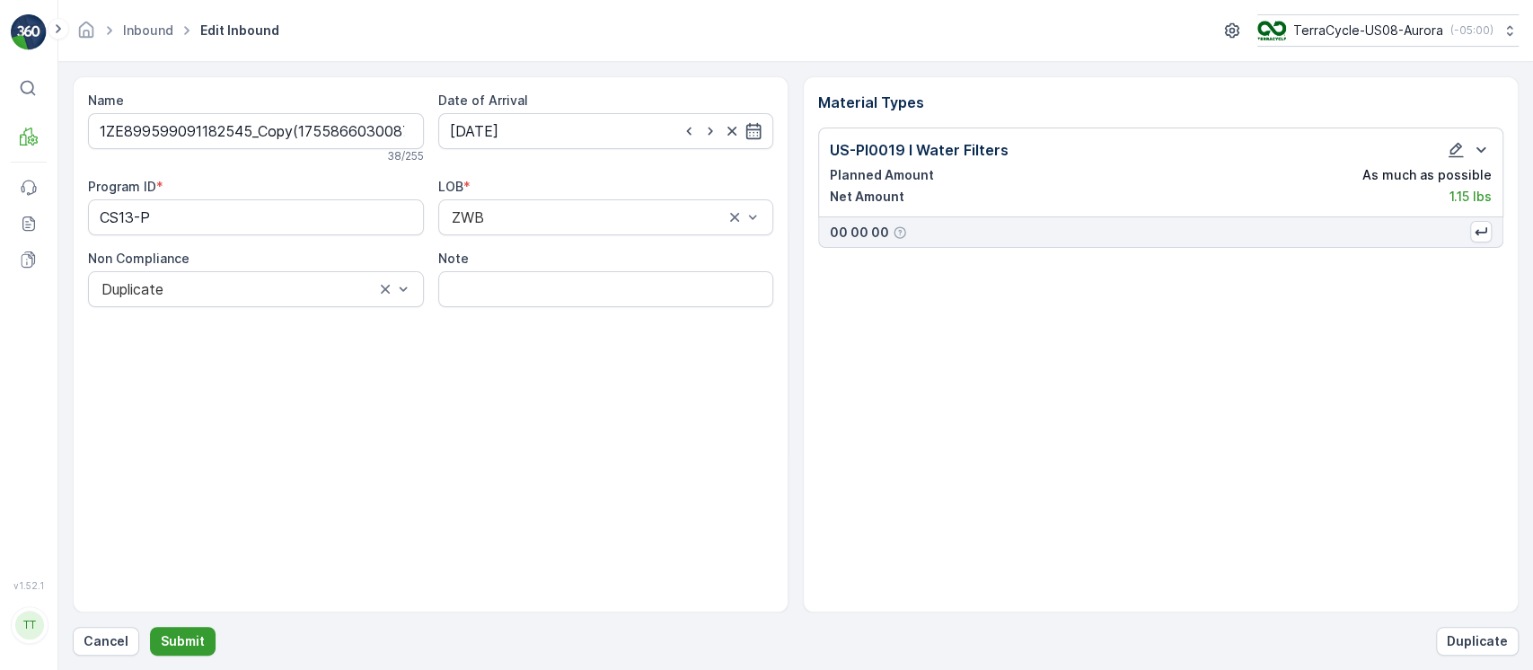
click at [190, 637] on p "Submit" at bounding box center [183, 641] width 44 height 18
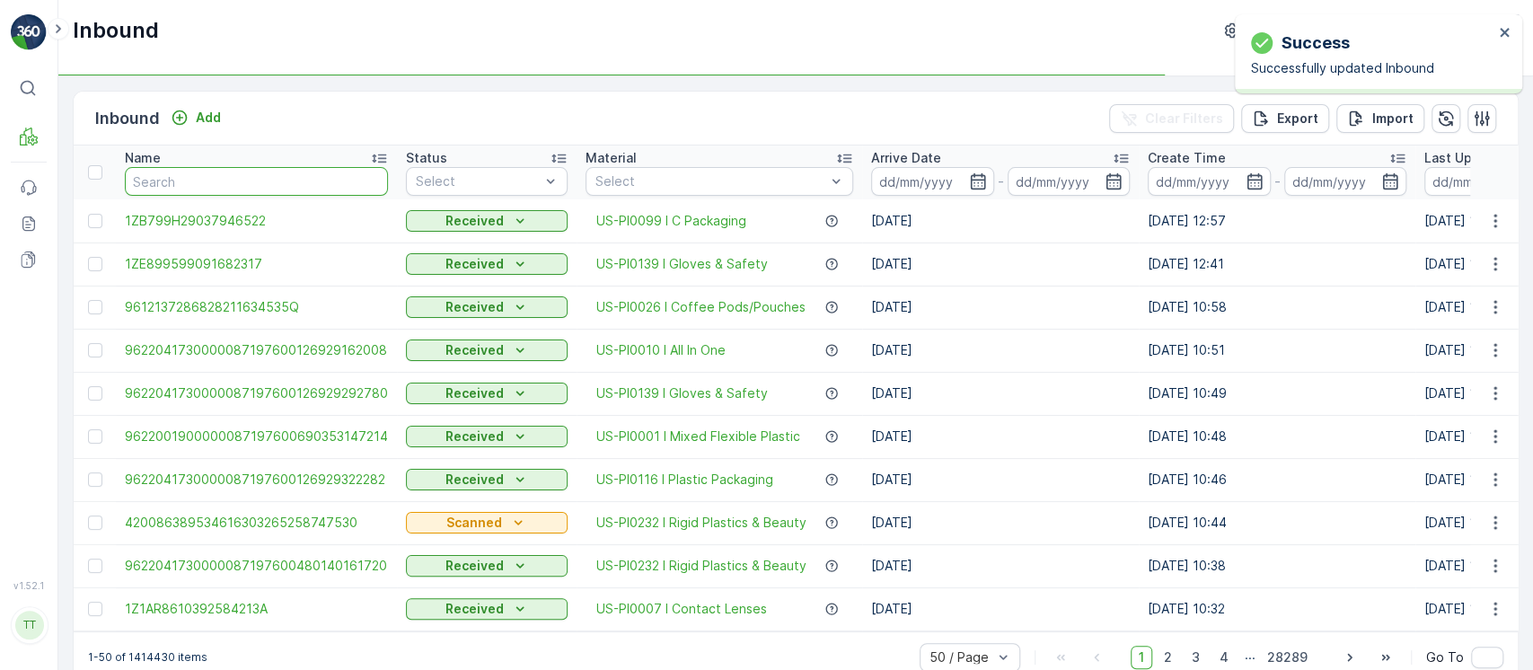
click at [172, 177] on input "text" at bounding box center [256, 181] width 263 height 29
paste input "1ZE899599091182545_Copy(1755866030087)"
type input "1ZE899599091182545_Copy(1755866030087)"
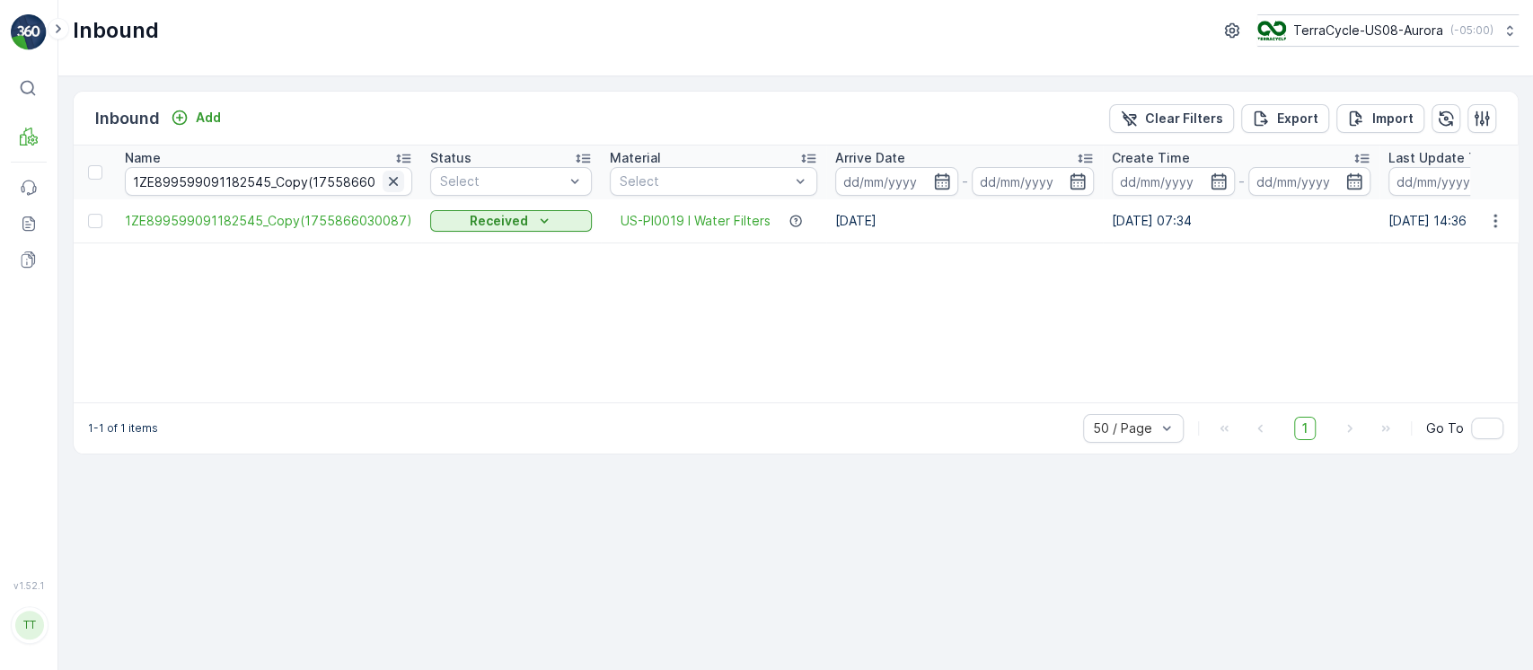
click at [384, 173] on icon "button" at bounding box center [393, 181] width 18 height 18
paste input "1ZB799H29010236830"
type input "1ZB799H29010236830"
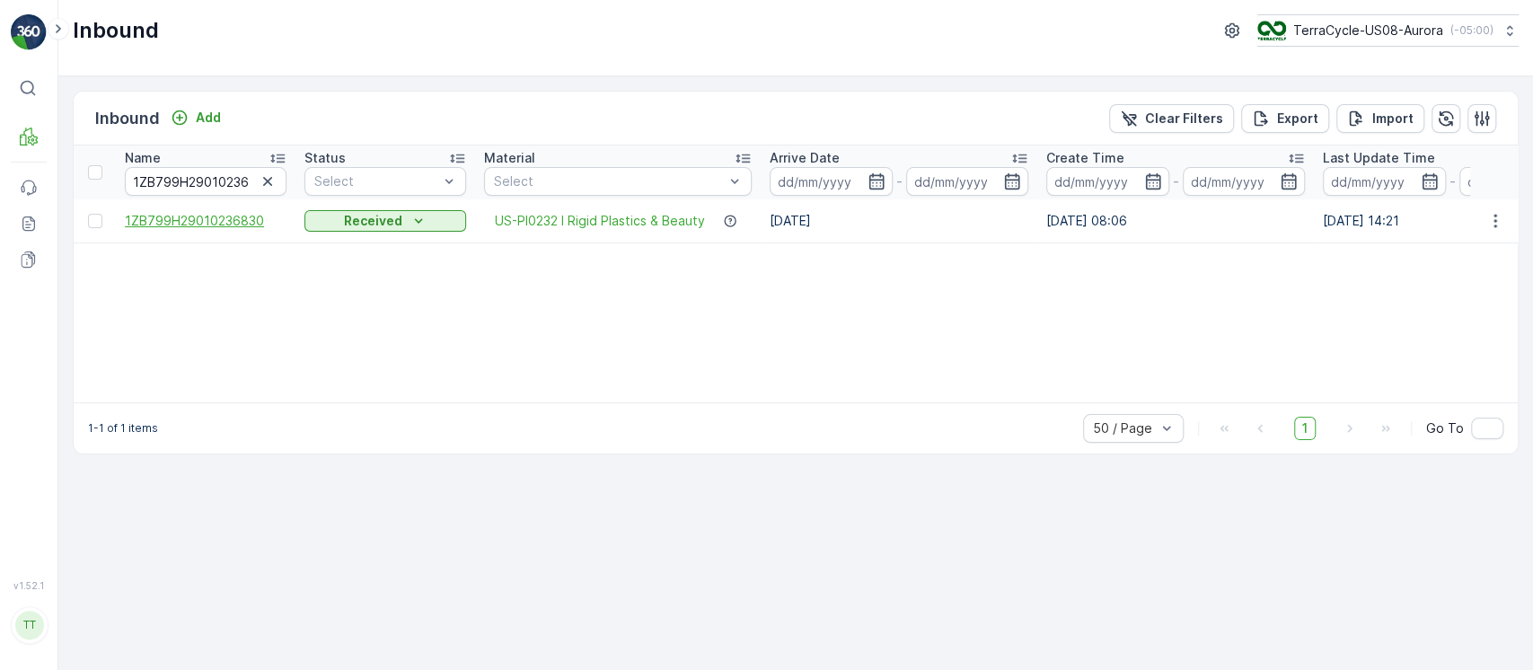
click at [244, 224] on span "1ZB799H29010236830" at bounding box center [206, 221] width 162 height 18
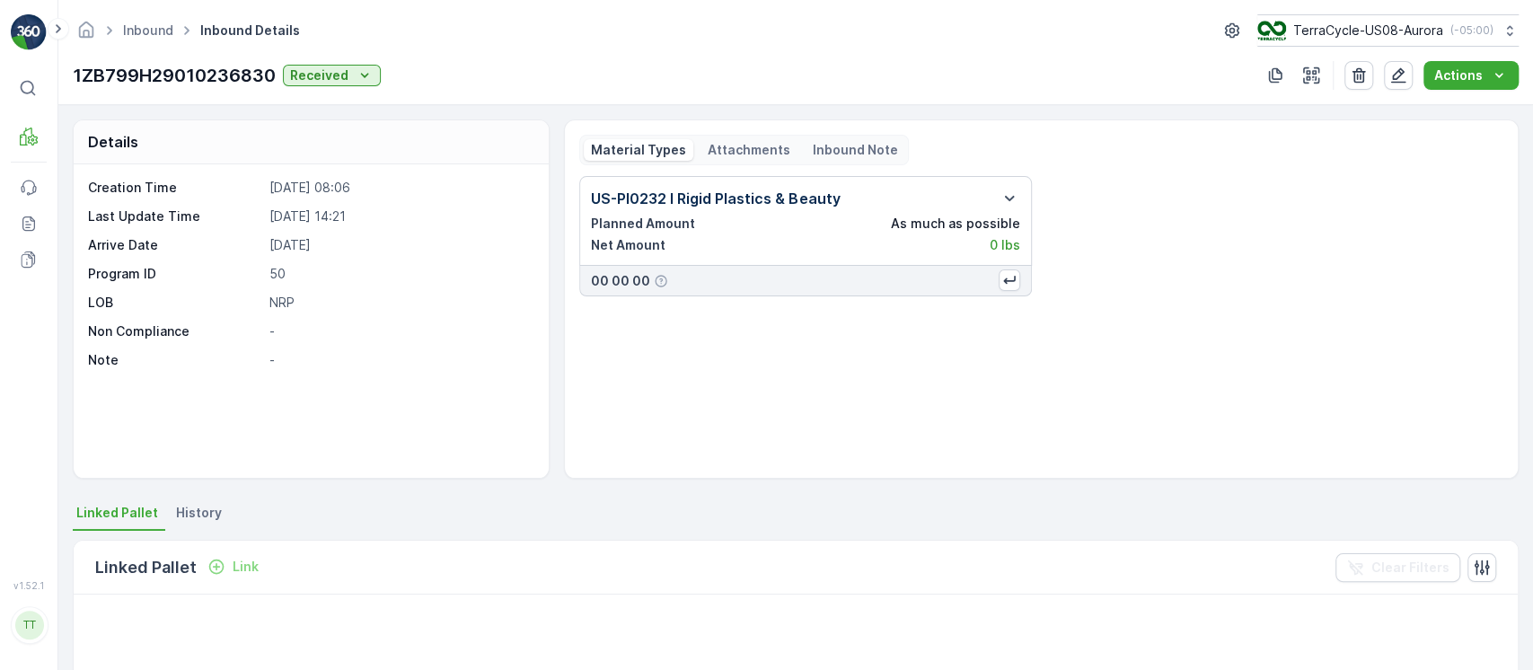
click at [215, 505] on span "History" at bounding box center [199, 513] width 46 height 18
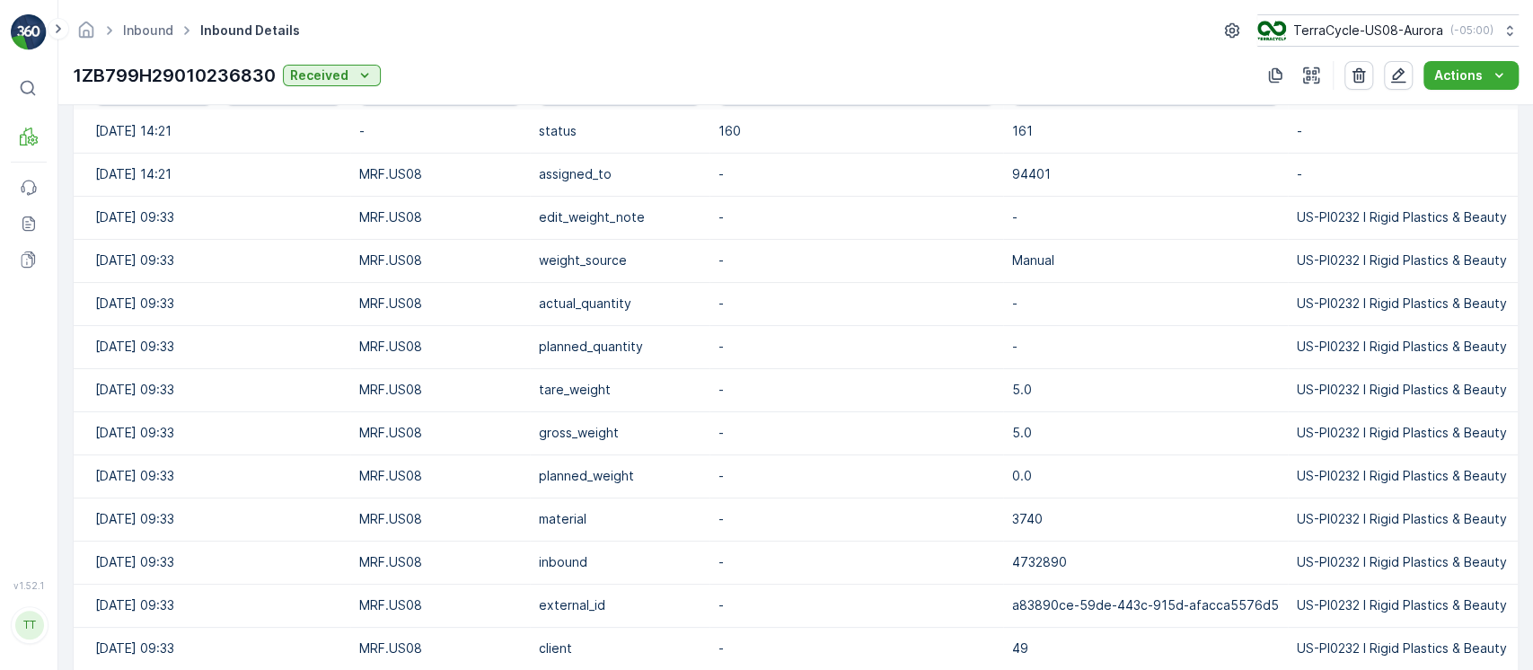
scroll to position [174, 0]
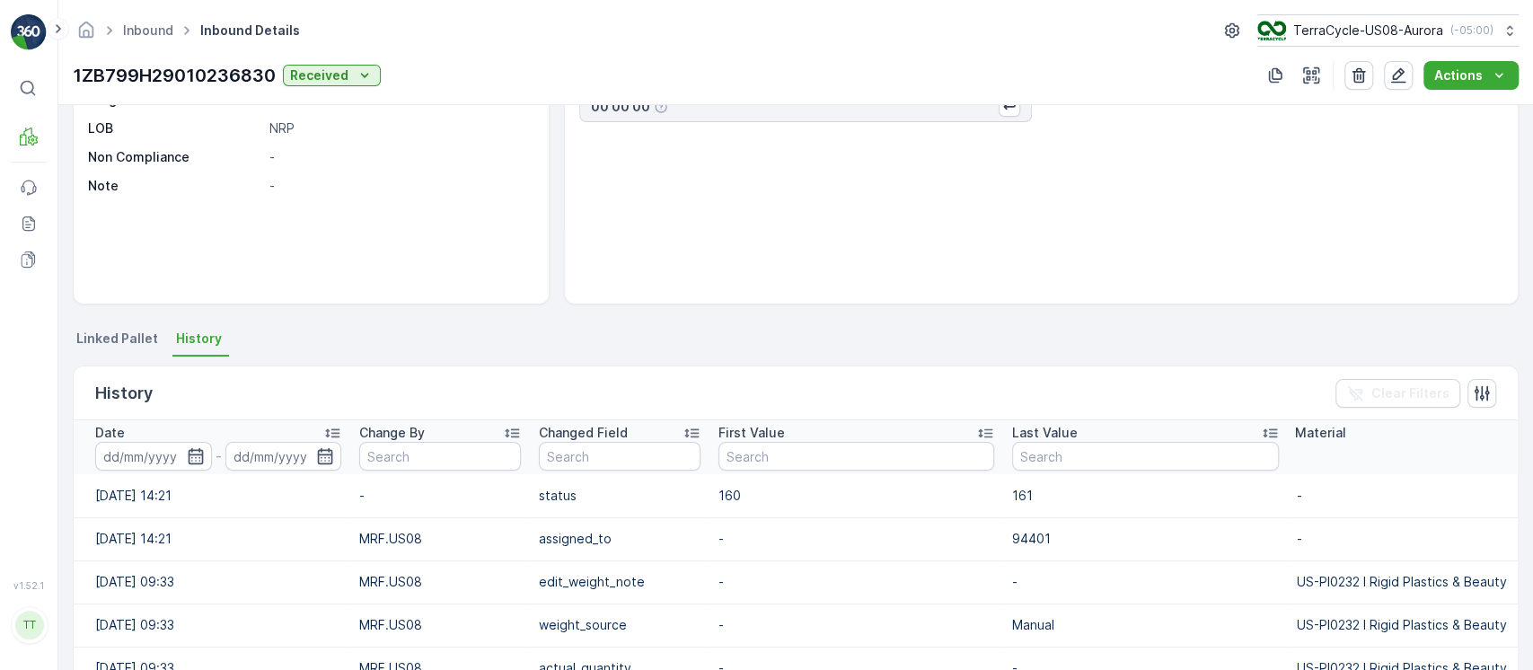
click at [295, 435] on div "Date" at bounding box center [218, 433] width 246 height 18
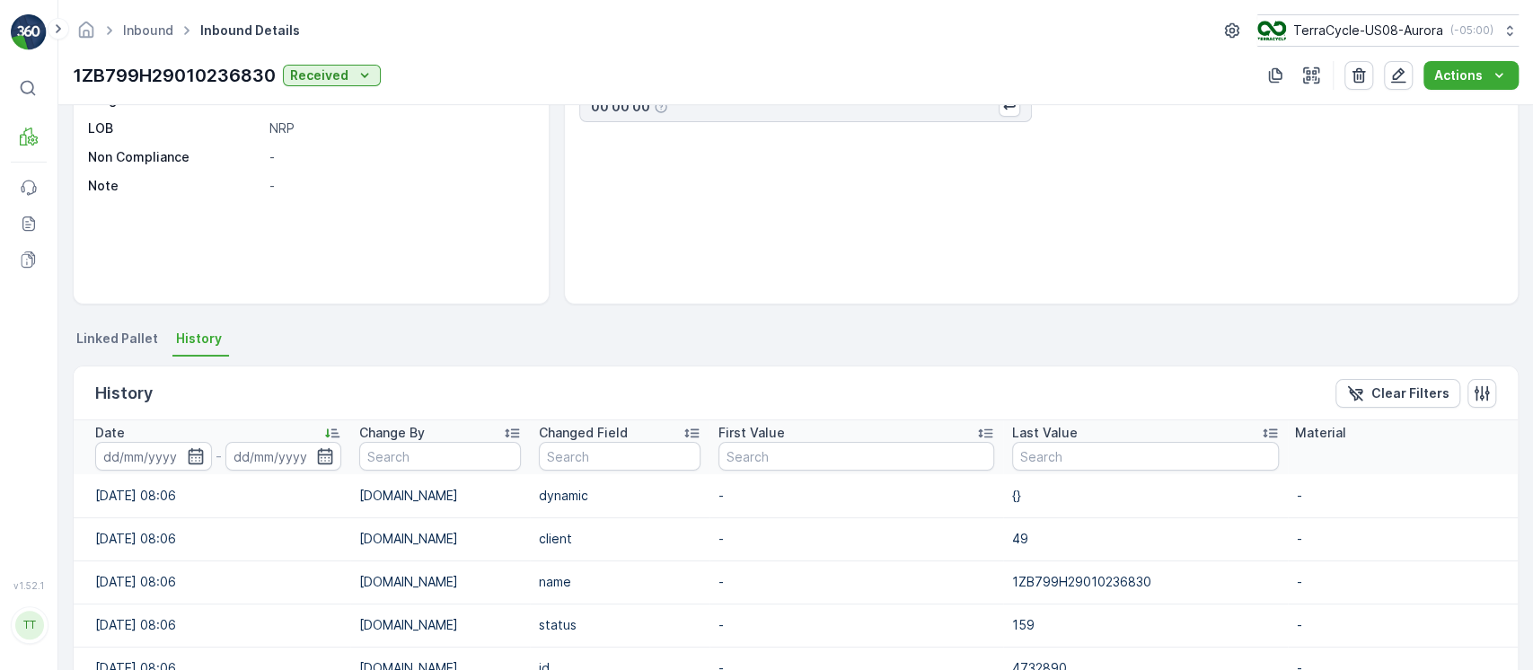
click at [295, 435] on div "Date" at bounding box center [218, 433] width 246 height 18
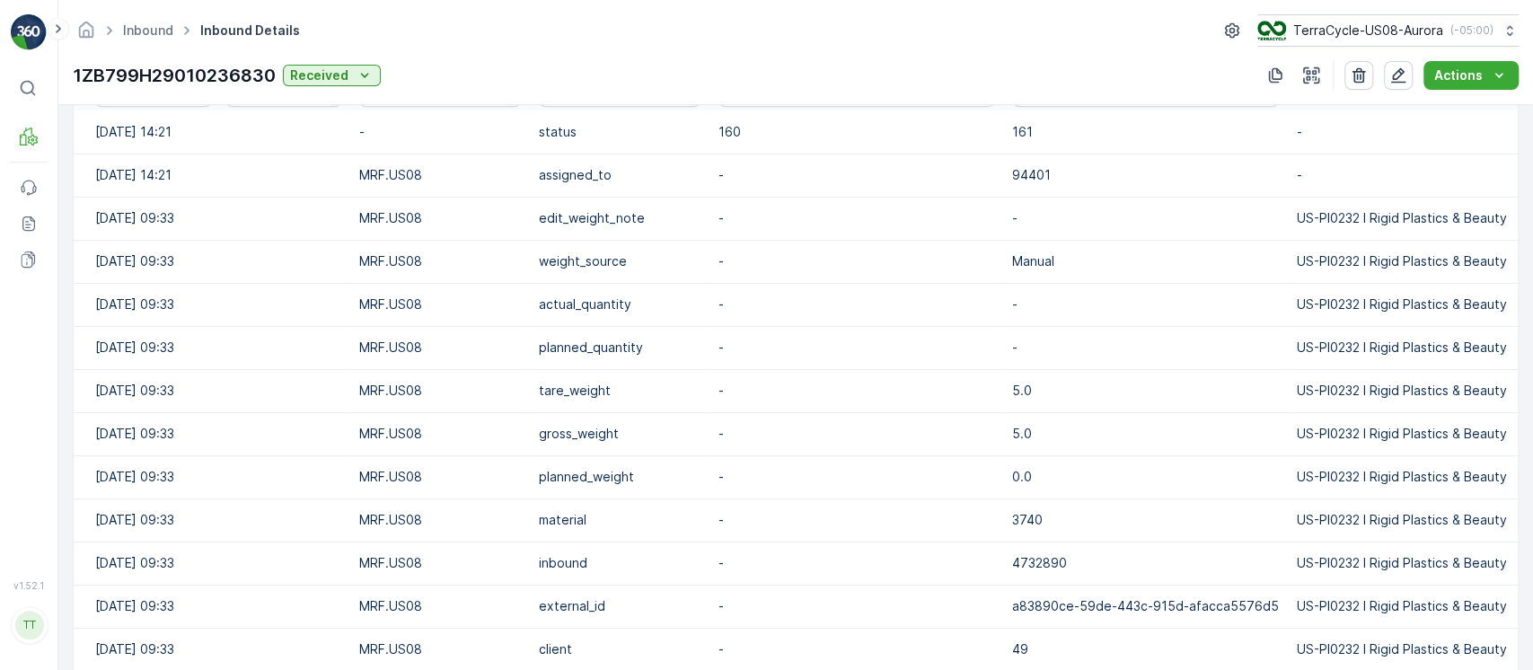
scroll to position [877, 0]
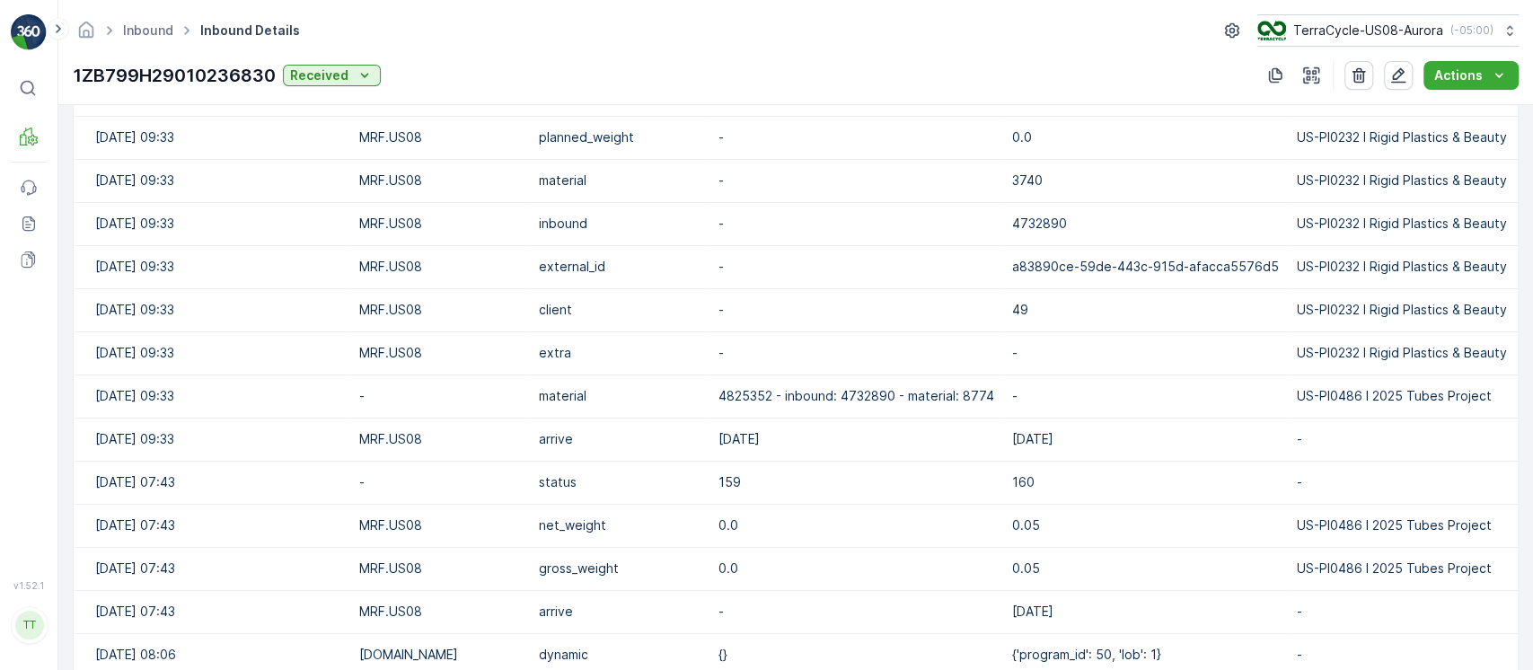
click at [146, 82] on p "1ZB799H29010236830" at bounding box center [174, 75] width 203 height 27
copy p "1ZB799H29010236830"
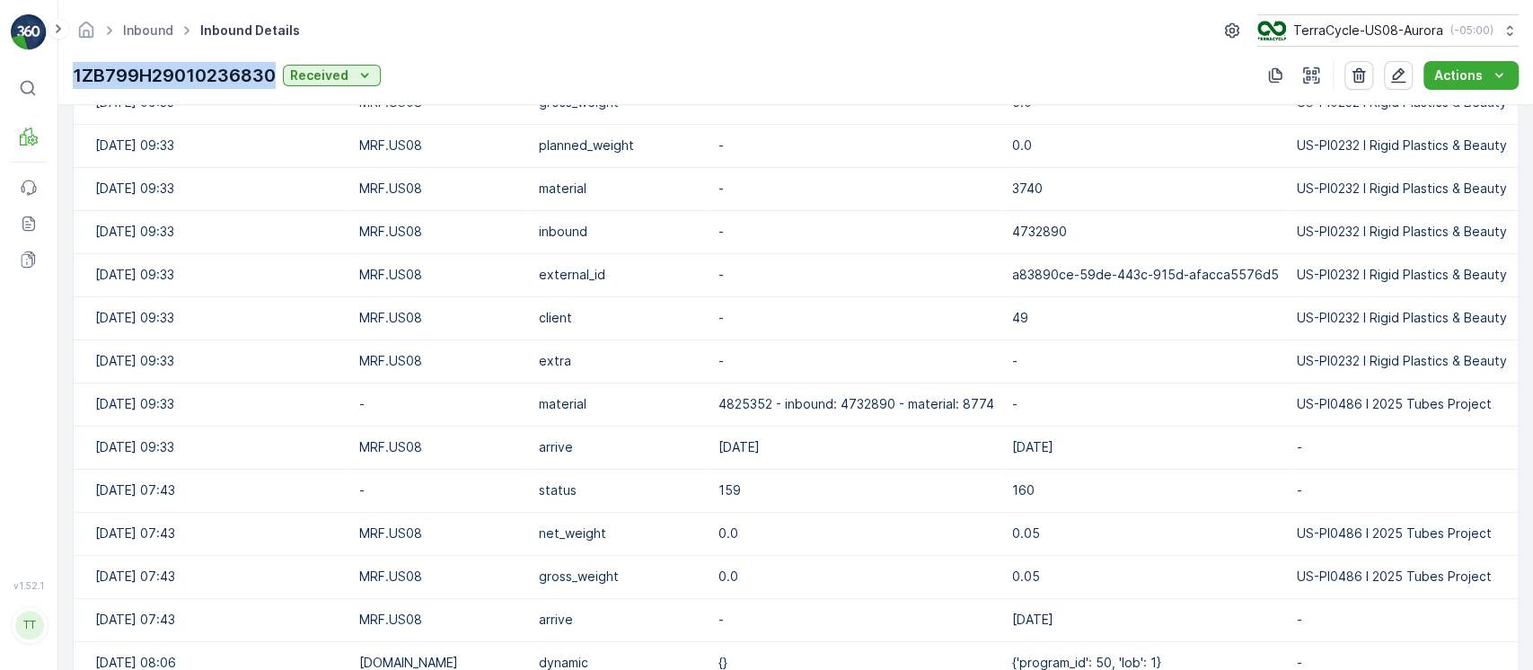
scroll to position [870, 0]
copy p "1ZB799H29010236830"
click at [751, 441] on p "2025-08-25" at bounding box center [856, 446] width 276 height 18
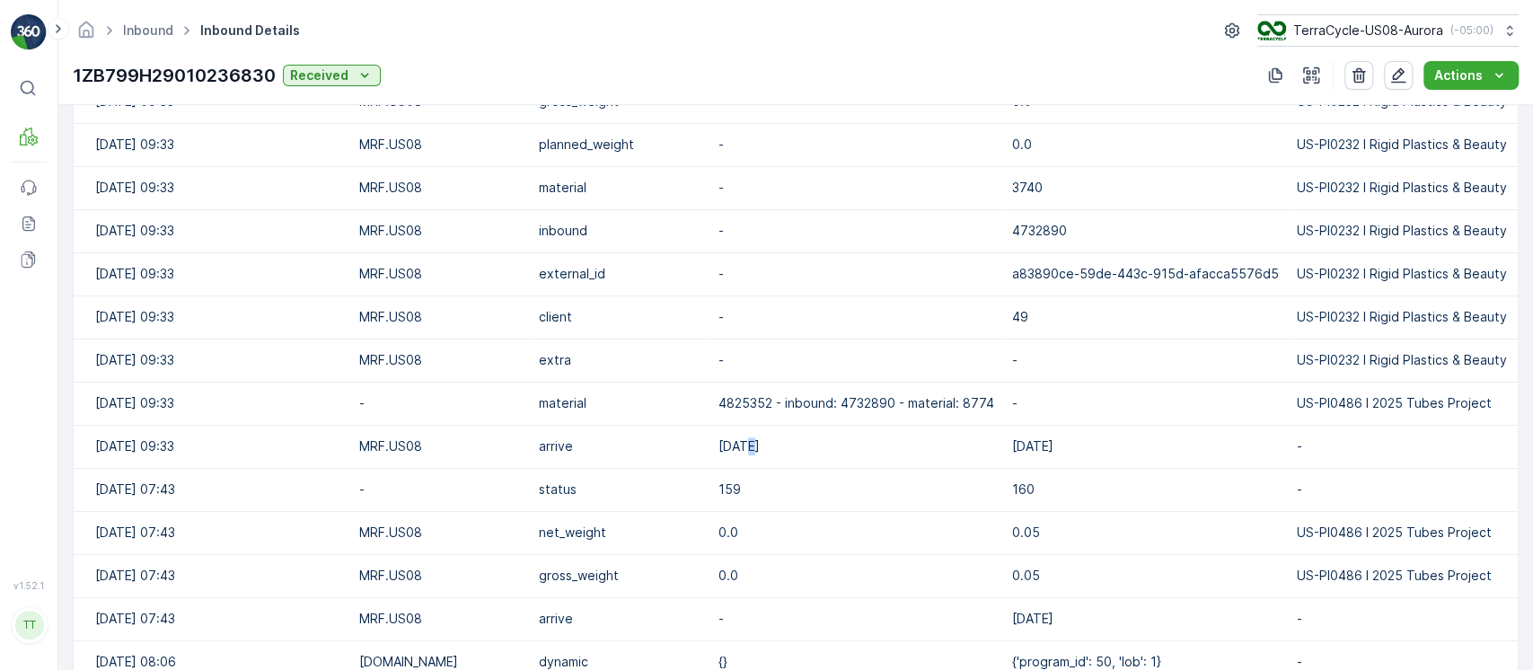
click at [751, 441] on p "2025-08-25" at bounding box center [856, 446] width 276 height 18
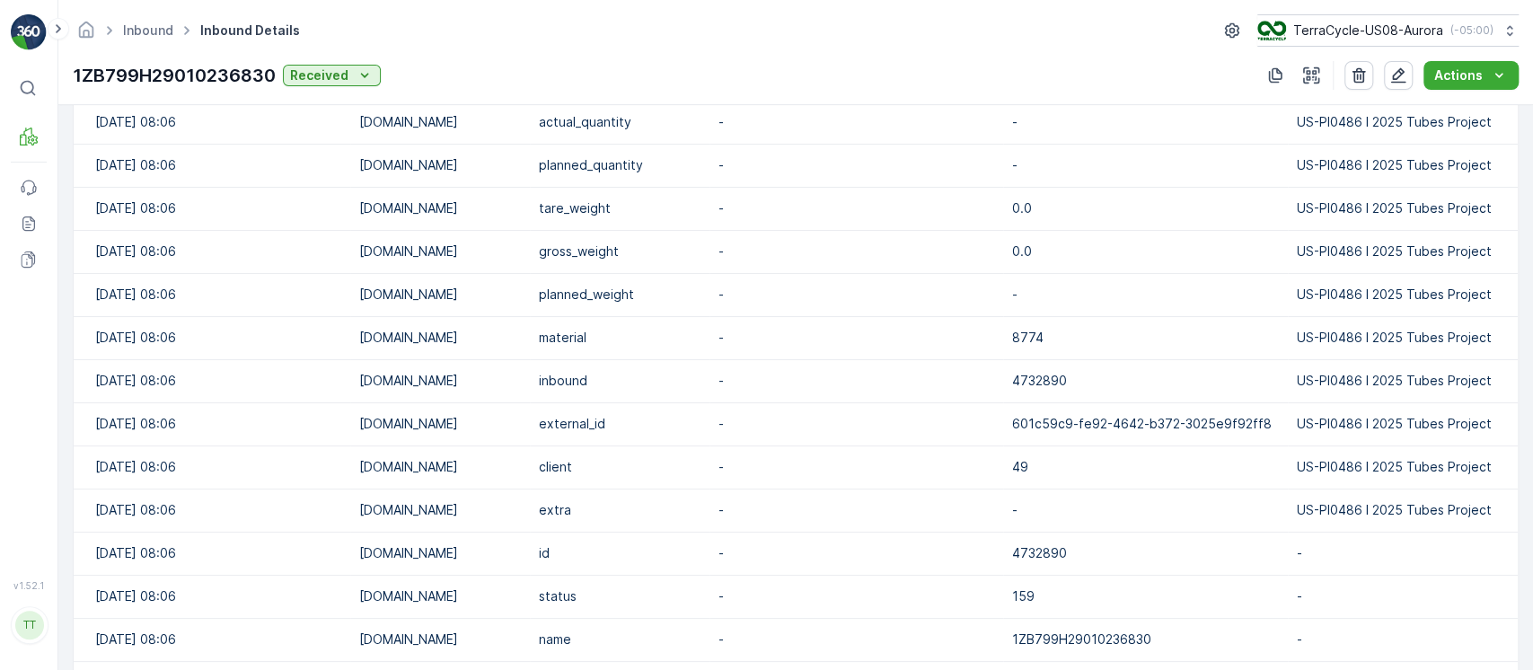
scroll to position [1700, 0]
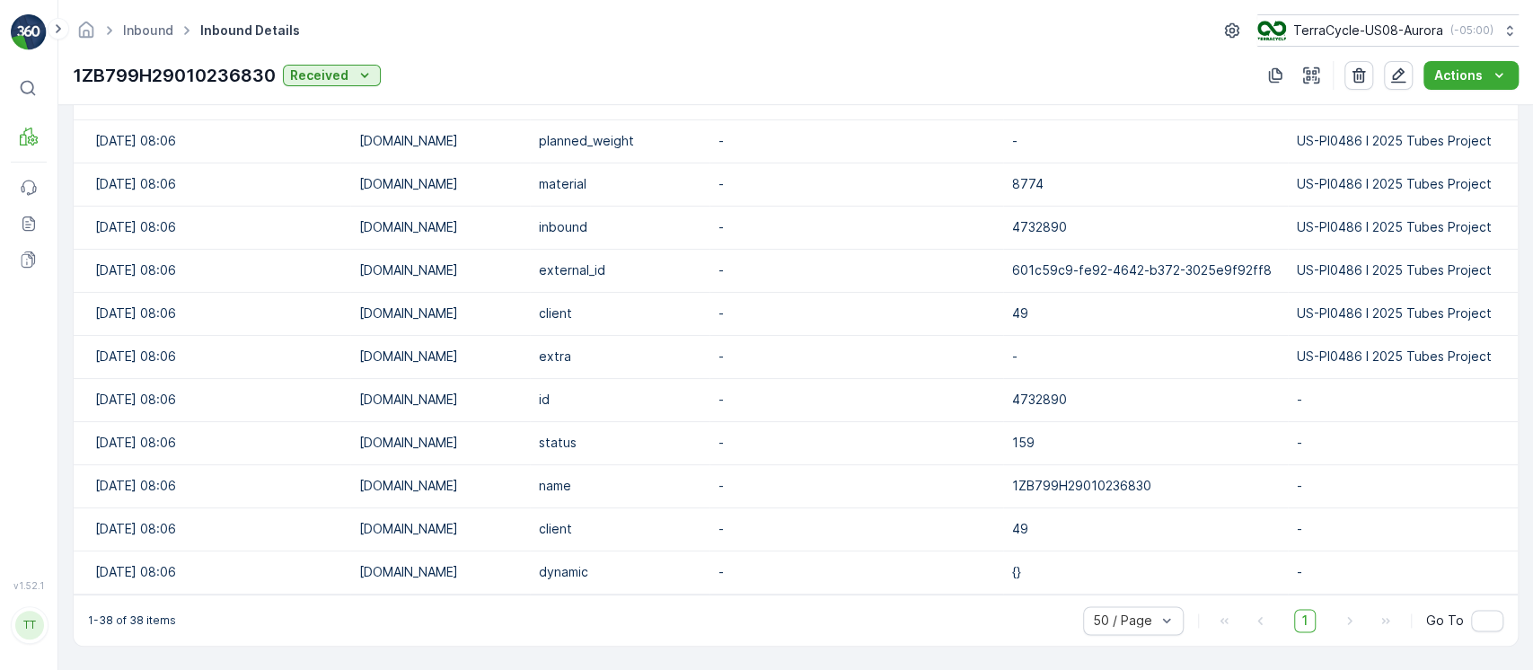
click at [190, 67] on p "1ZB799H29010236830" at bounding box center [174, 75] width 203 height 27
copy p "1ZB799H29010236830"
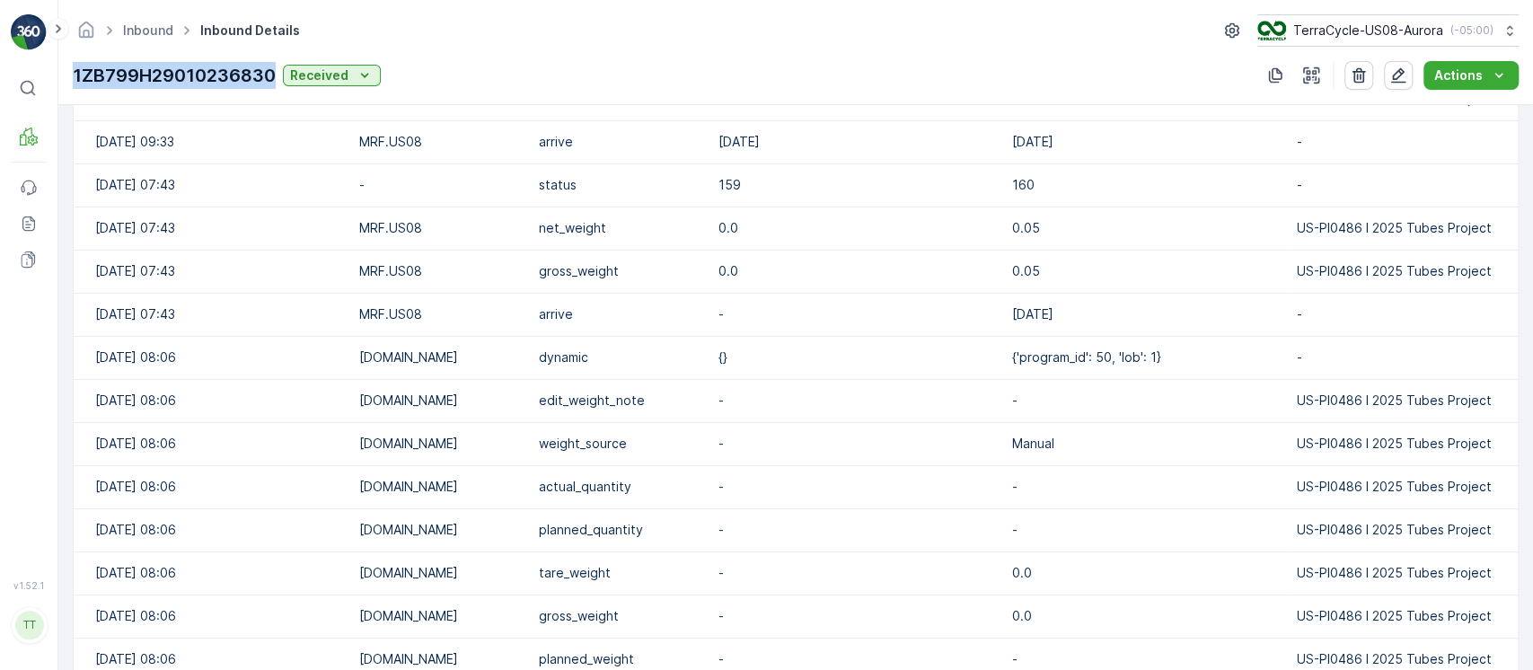
scroll to position [1168, 0]
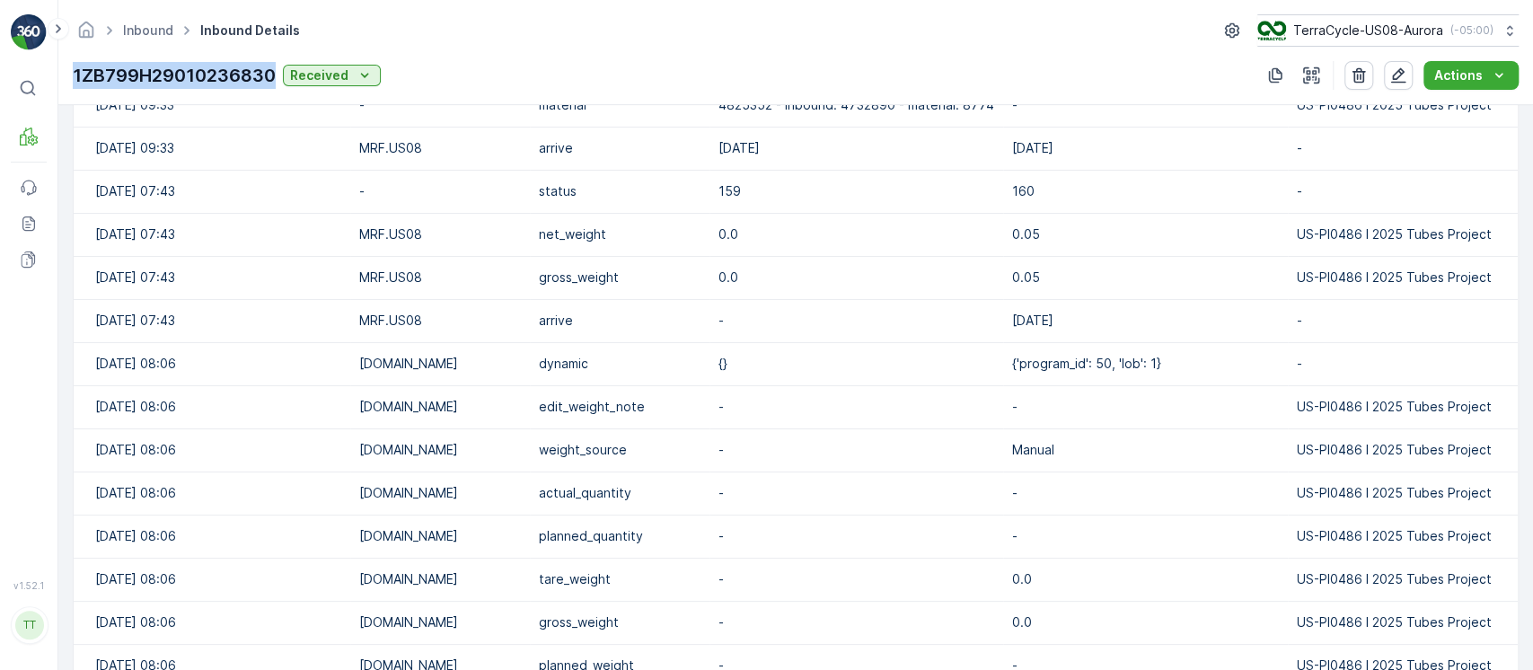
click at [124, 233] on td "25.08.2025 07:43" at bounding box center [212, 234] width 277 height 43
copy td "25.08.2025"
